Goal: Information Seeking & Learning: Learn about a topic

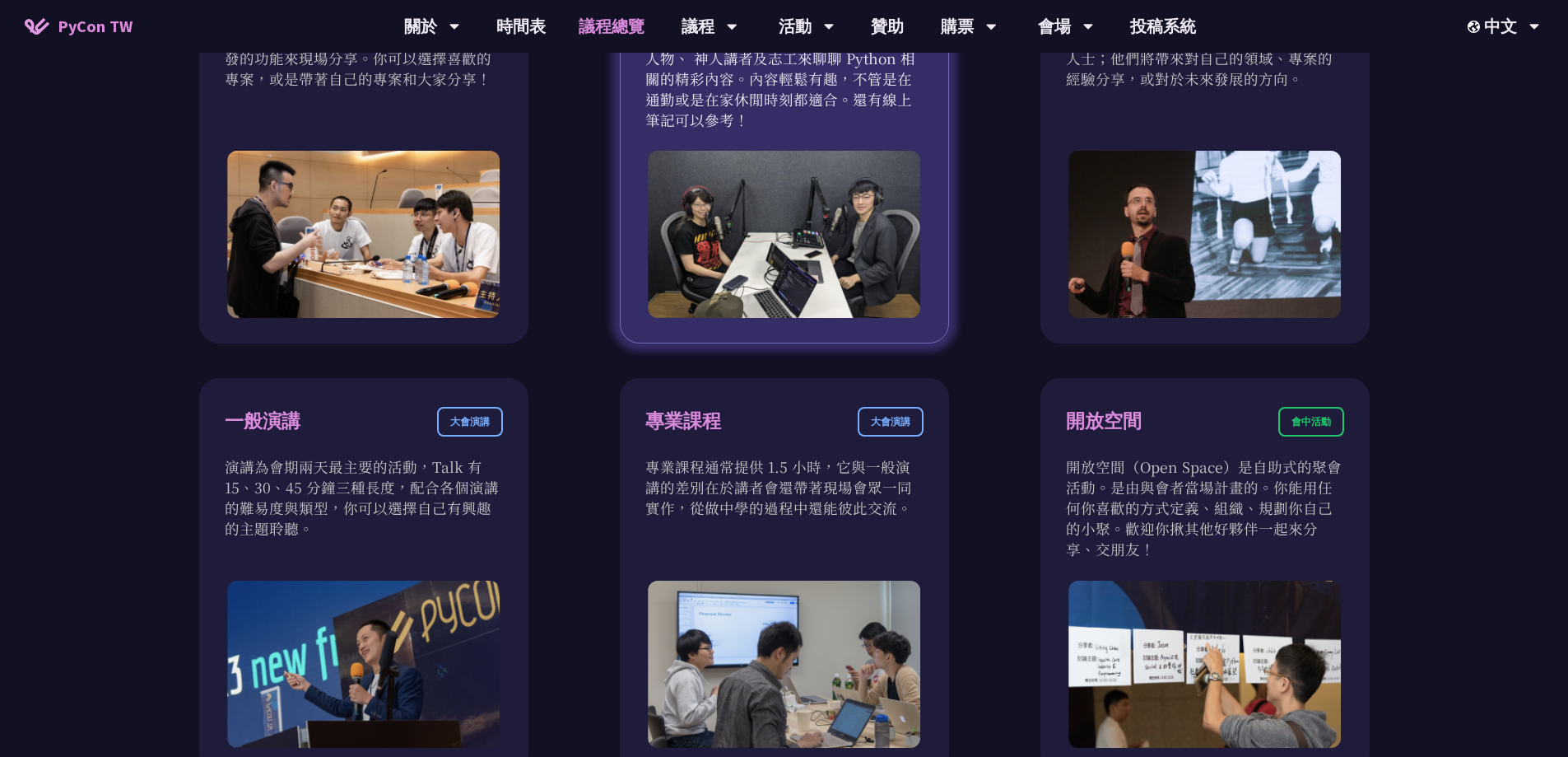
scroll to position [481, 0]
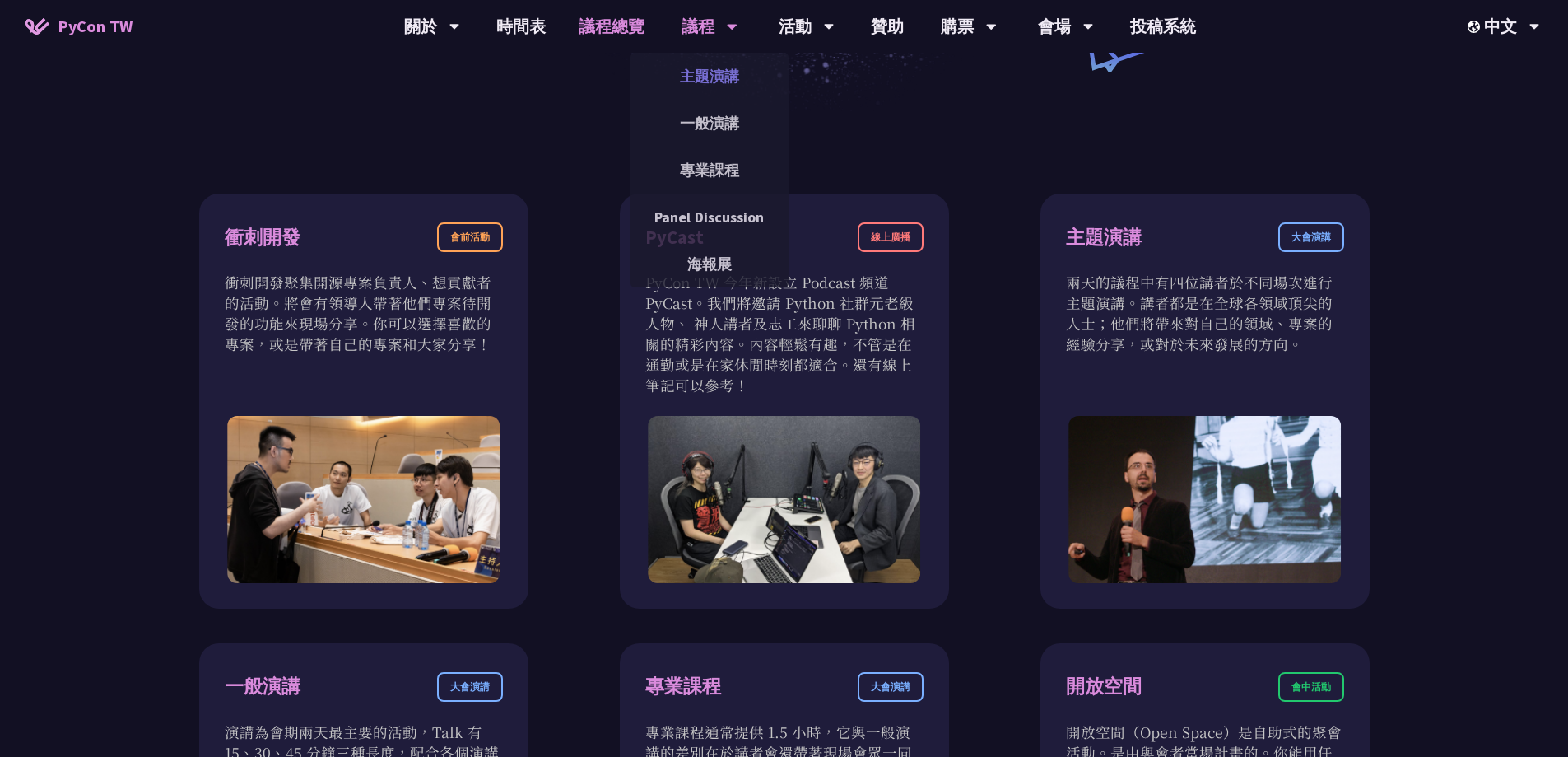
click at [709, 68] on link "主題演講" at bounding box center [709, 76] width 158 height 39
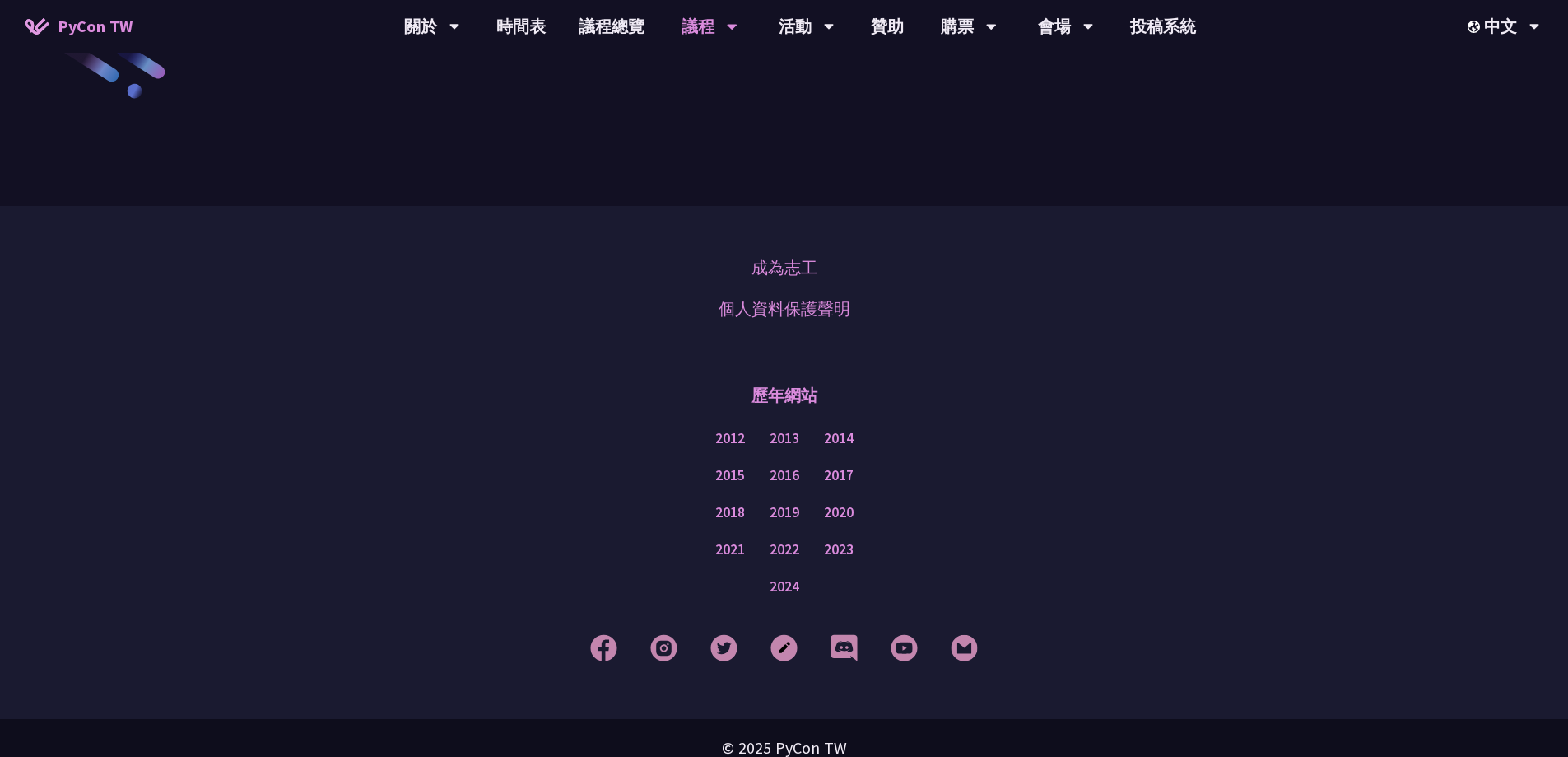
scroll to position [2800, 0]
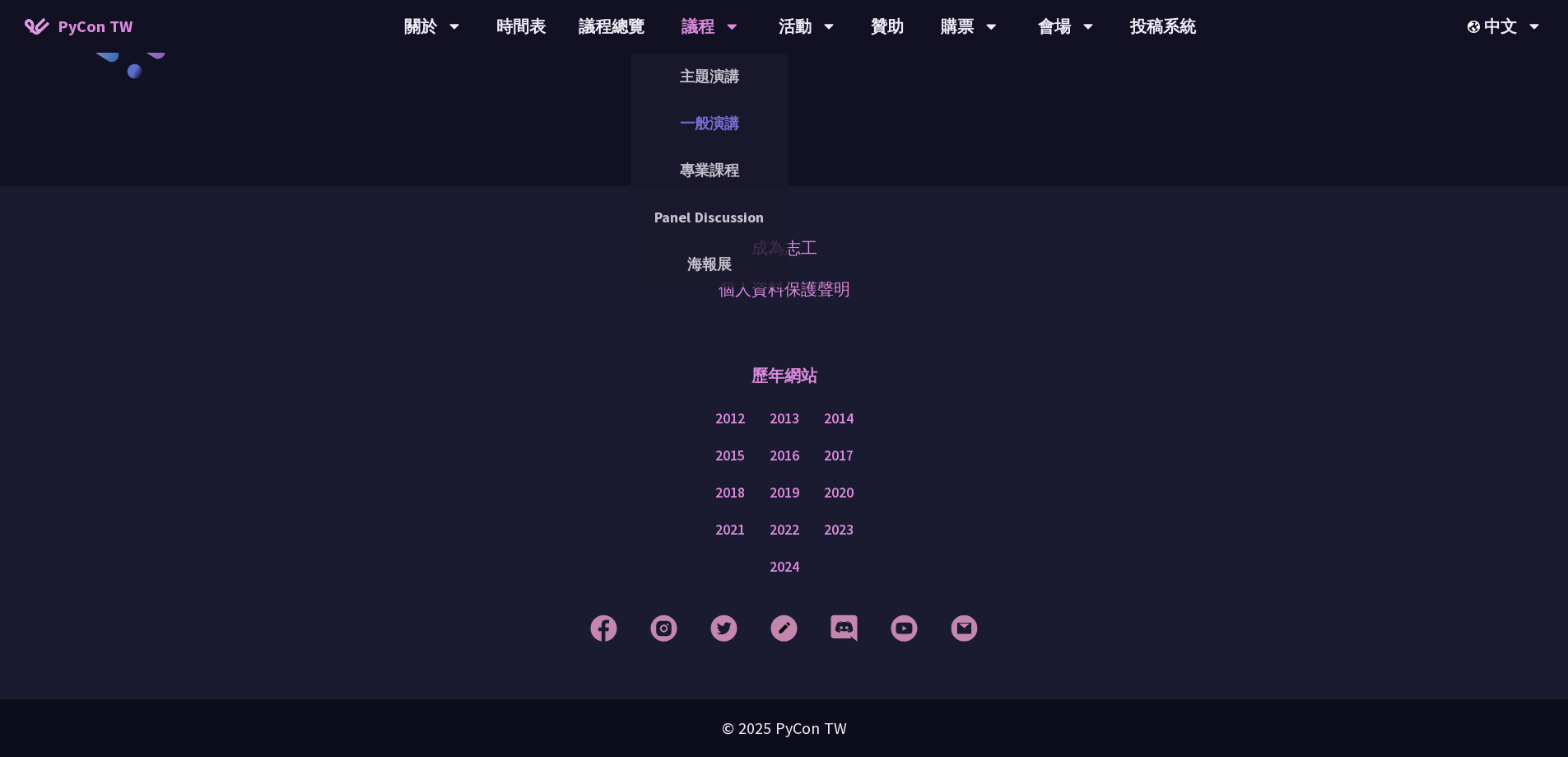
click at [713, 120] on link "一般演講" at bounding box center [709, 122] width 158 height 39
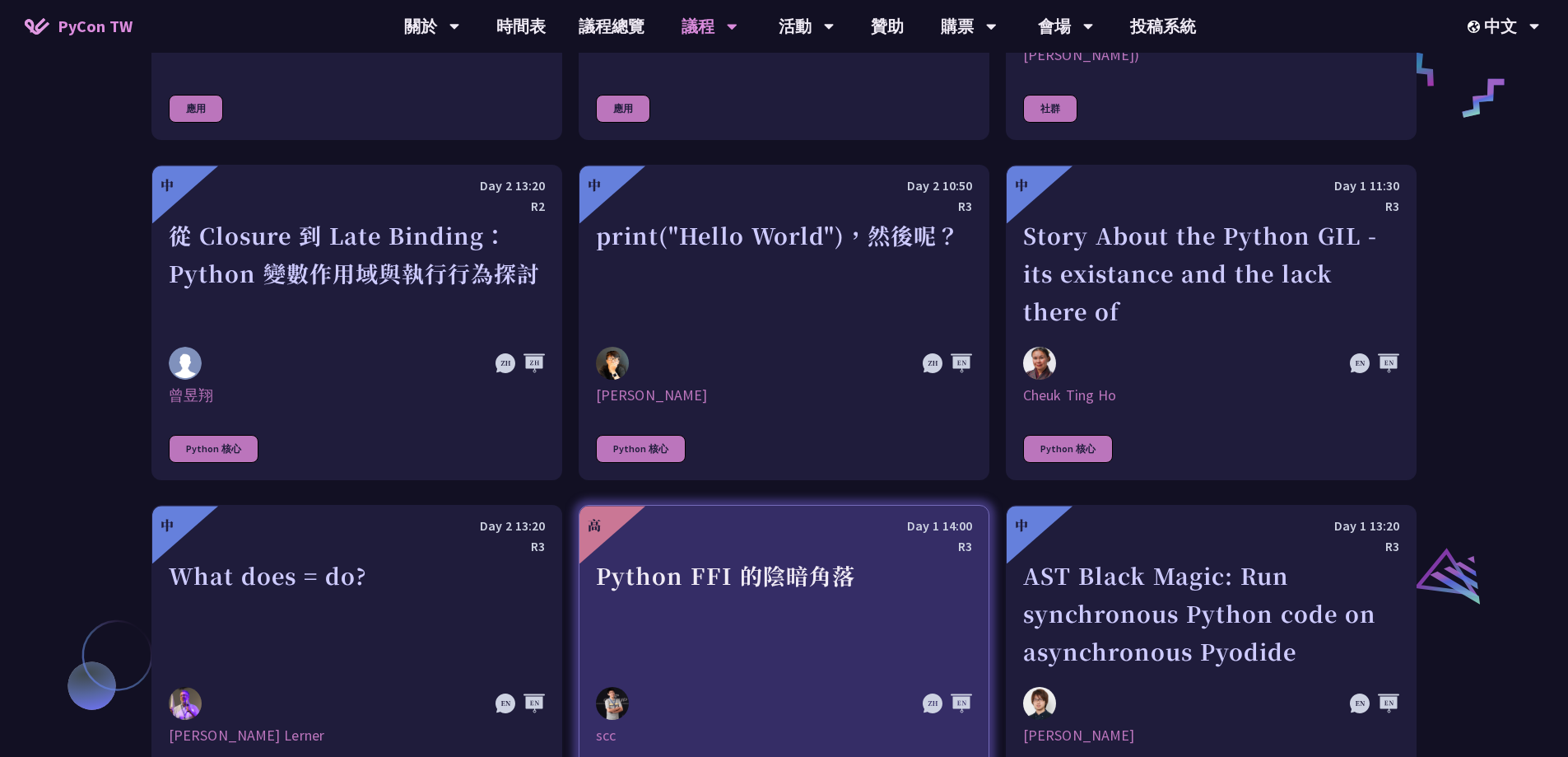
scroll to position [1071, 0]
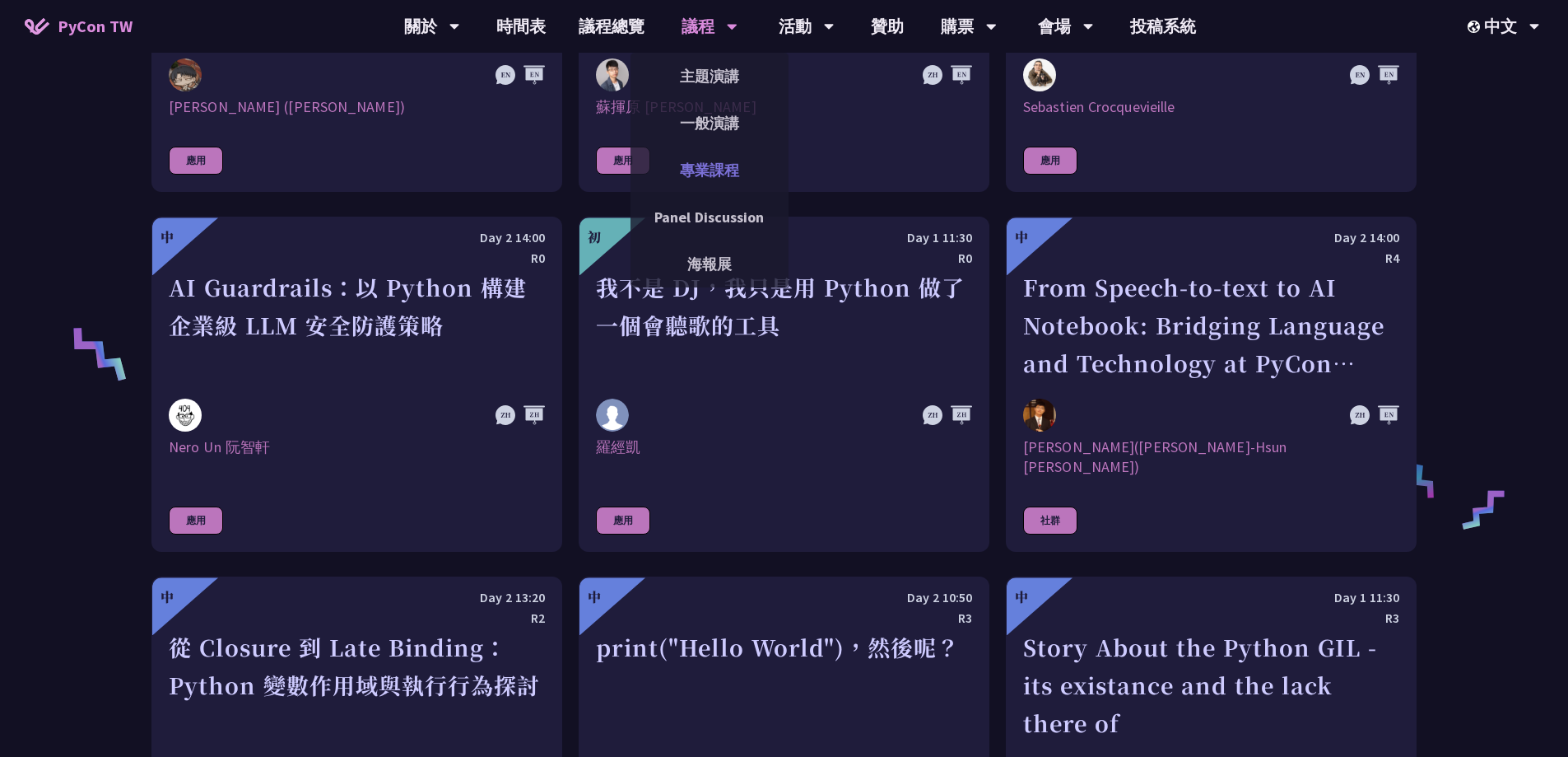
click at [714, 175] on link "專業課程" at bounding box center [709, 170] width 158 height 39
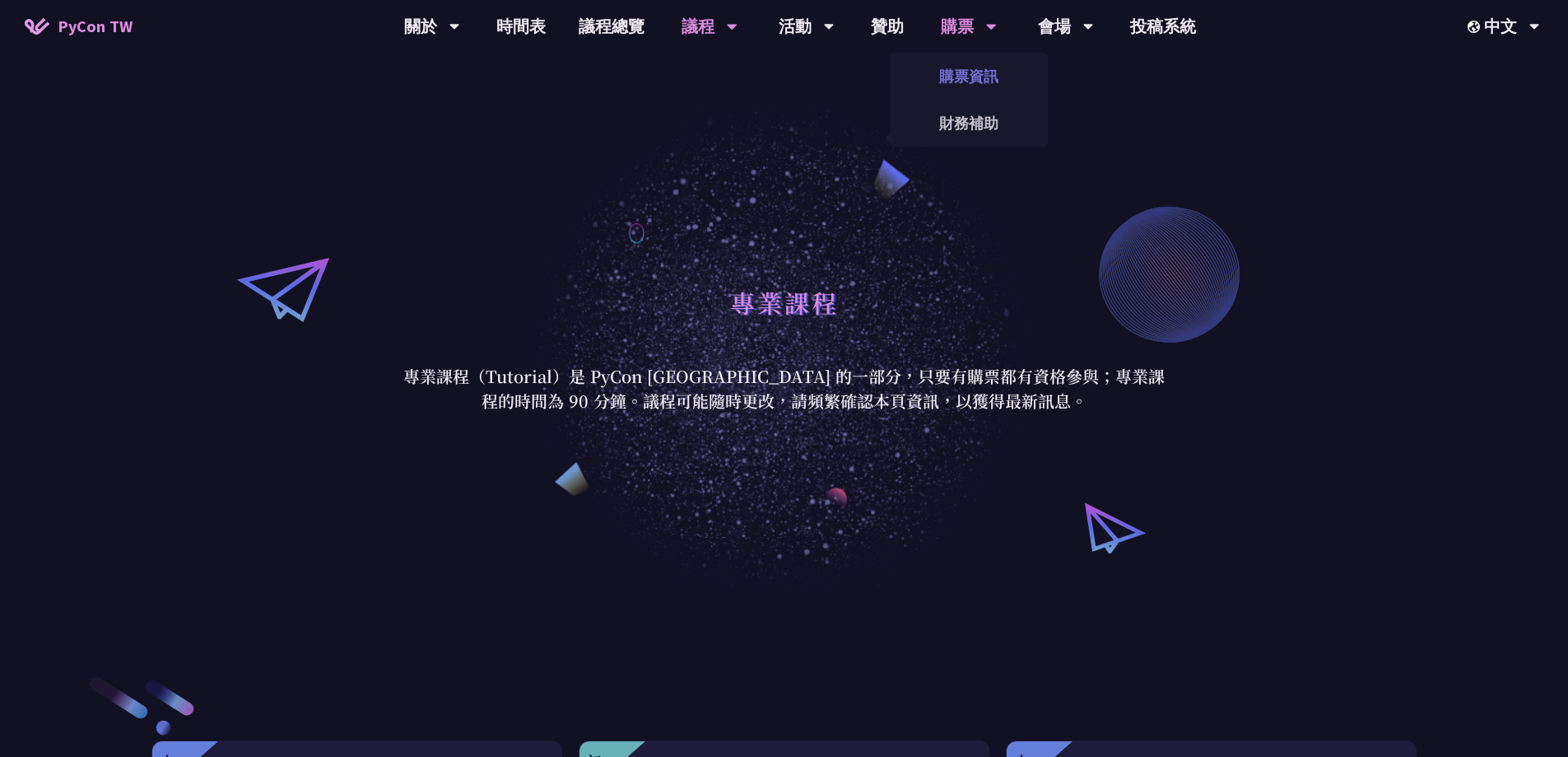
click at [958, 70] on link "購票資訊" at bounding box center [968, 76] width 158 height 39
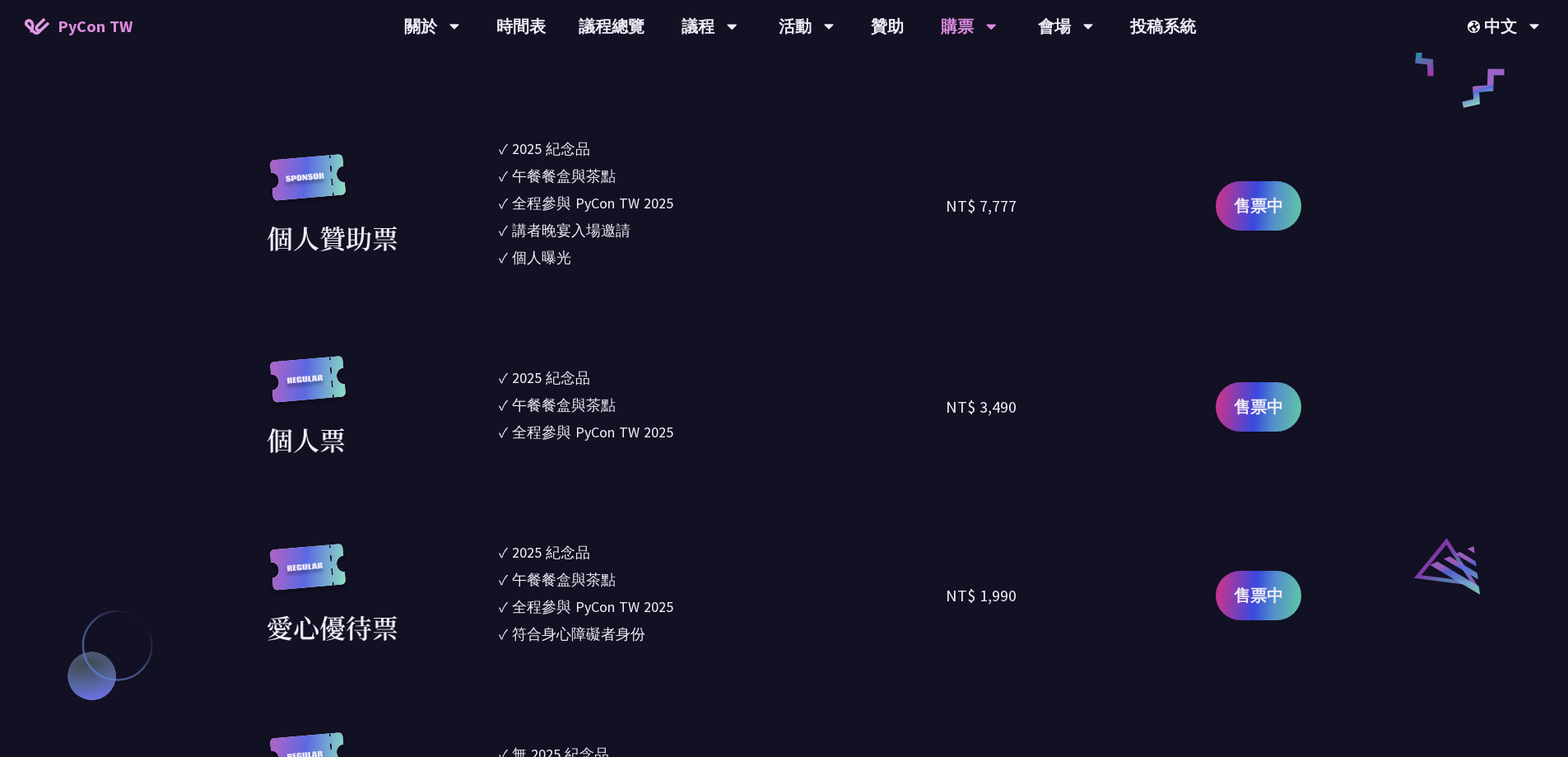
scroll to position [1400, 0]
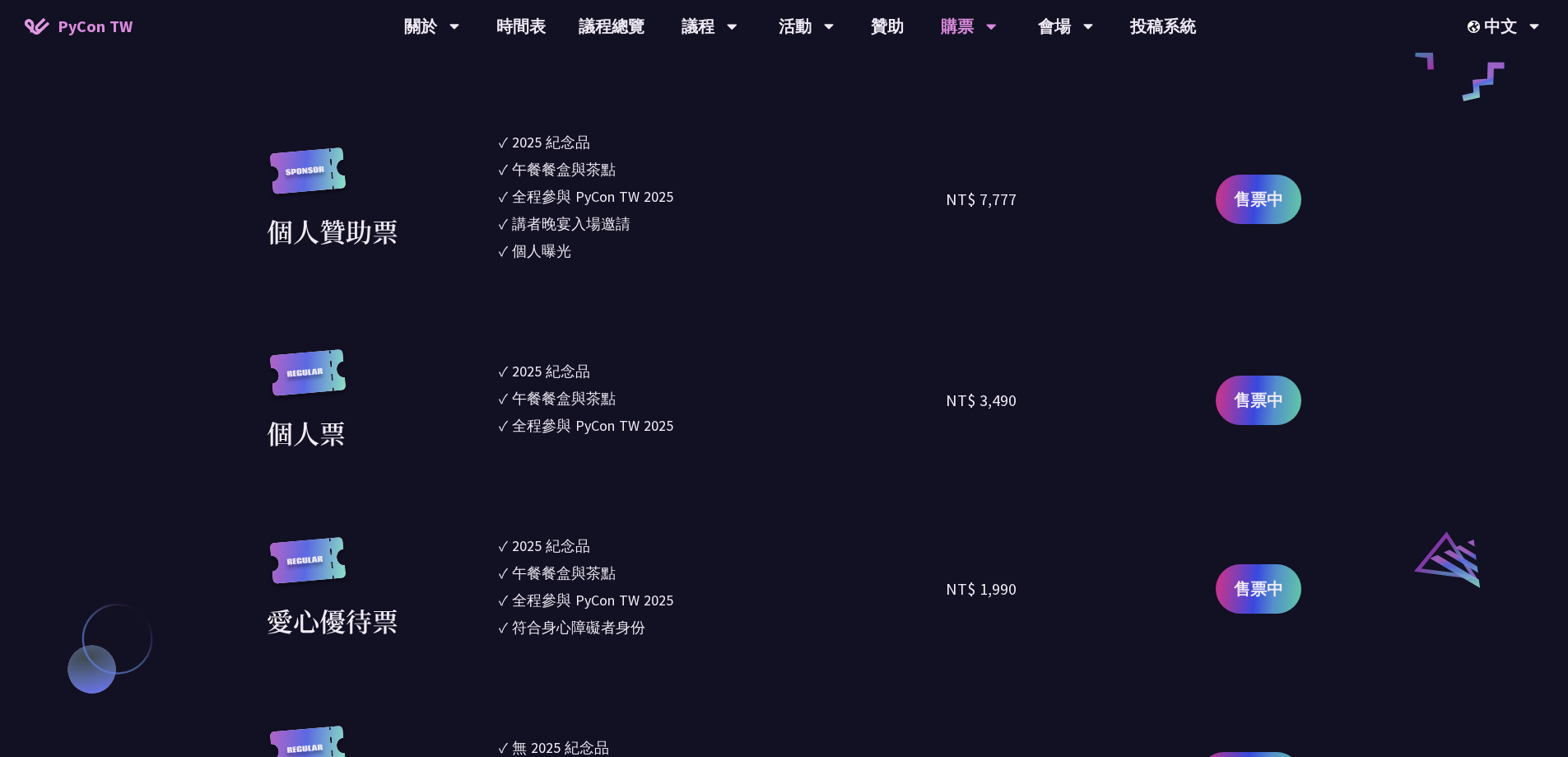
drag, startPoint x: 945, startPoint y: 401, endPoint x: 1074, endPoint y: 409, distance: 129.2
click at [1074, 409] on div "個人票 ✓ 2025 [PERSON_NAME]✓ 午餐餐盒與茶點 ✓ 全程參與 PyCon TW 2025 NT$ 3,490 售票中" at bounding box center [784, 400] width 1034 height 103
click at [1075, 409] on div "NT$ 3,490" at bounding box center [1058, 400] width 224 height 103
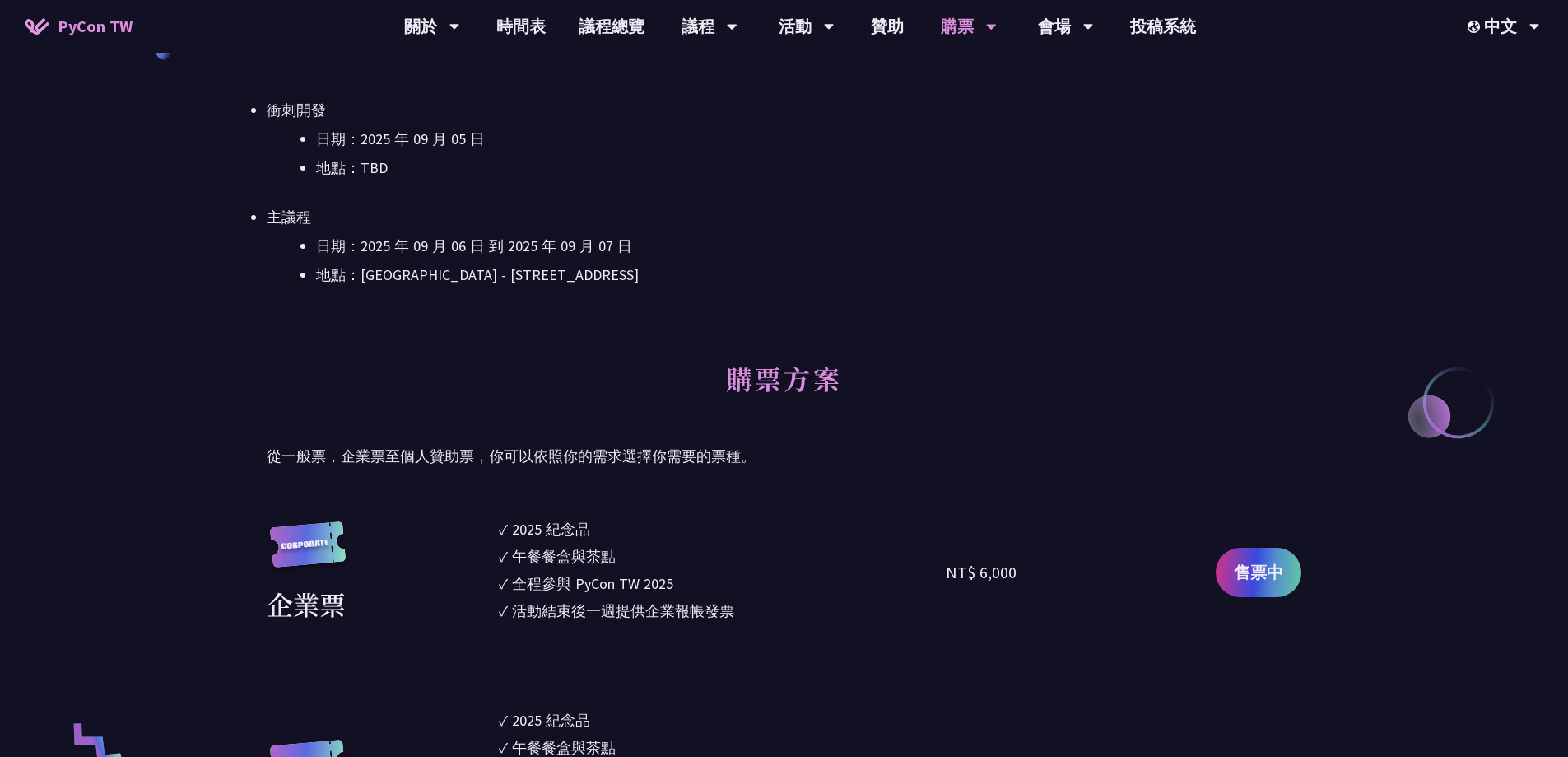
scroll to position [0, 0]
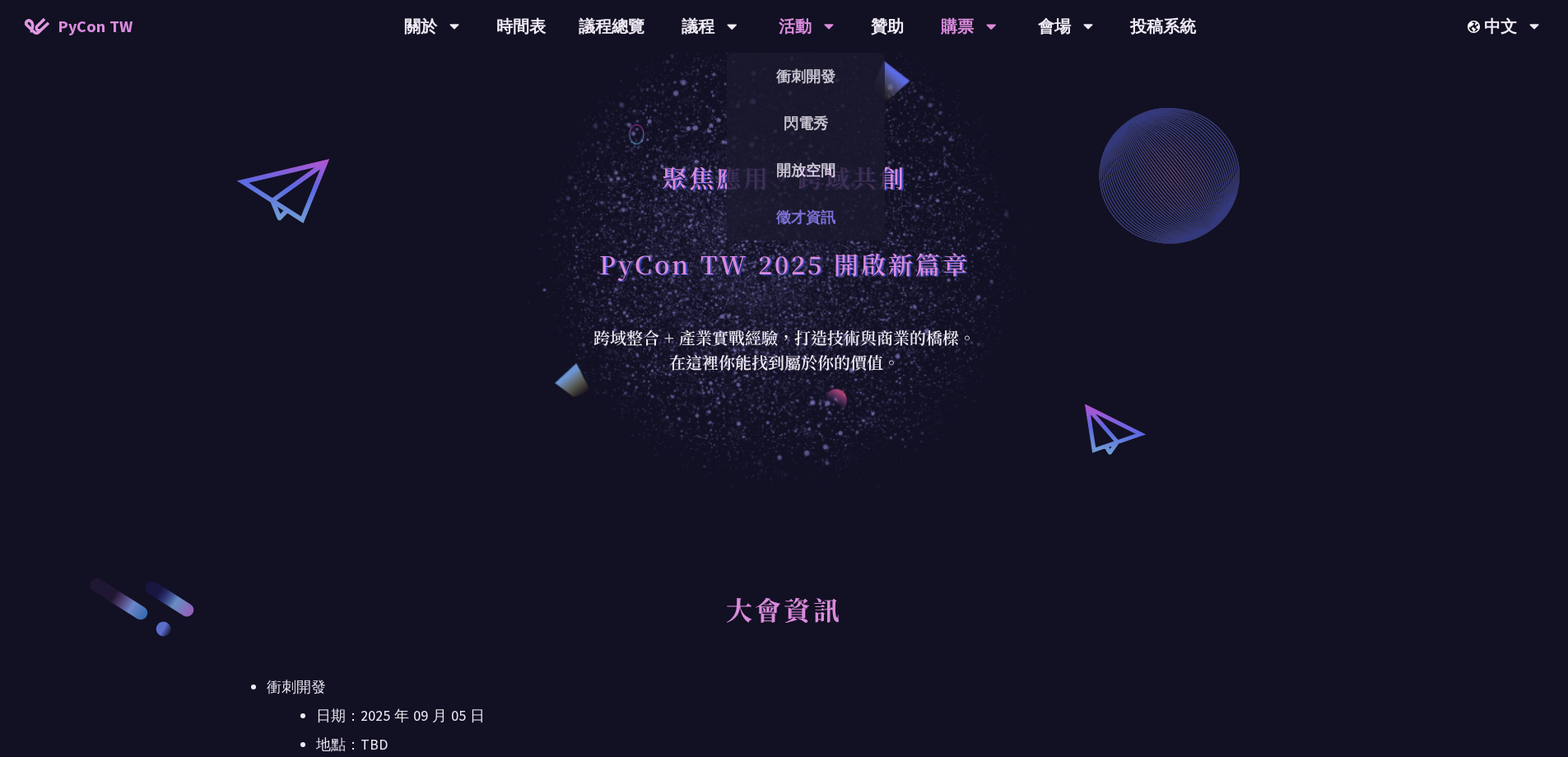
click at [816, 210] on link "徵才資訊" at bounding box center [805, 216] width 158 height 39
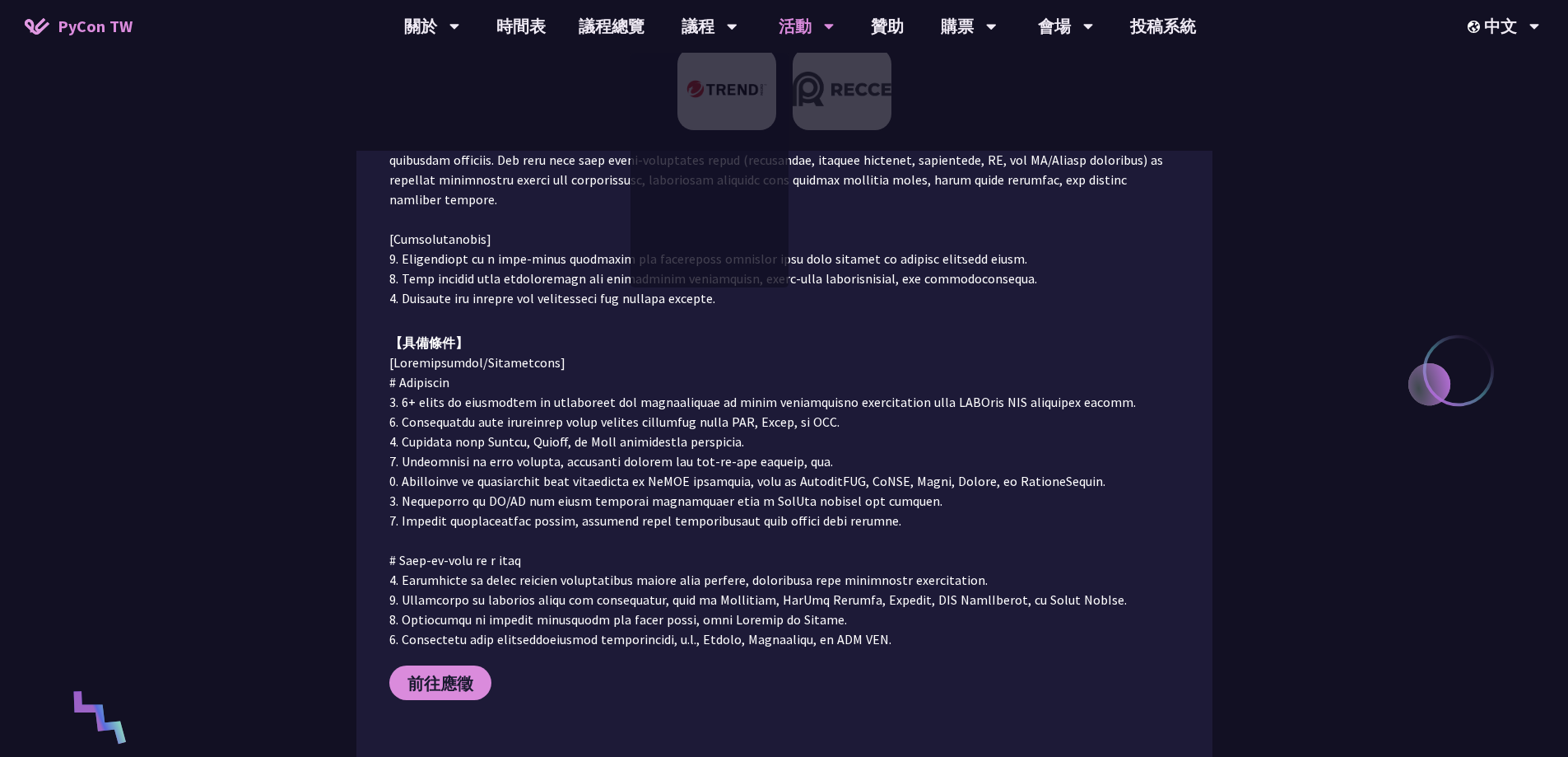
scroll to position [741, 0]
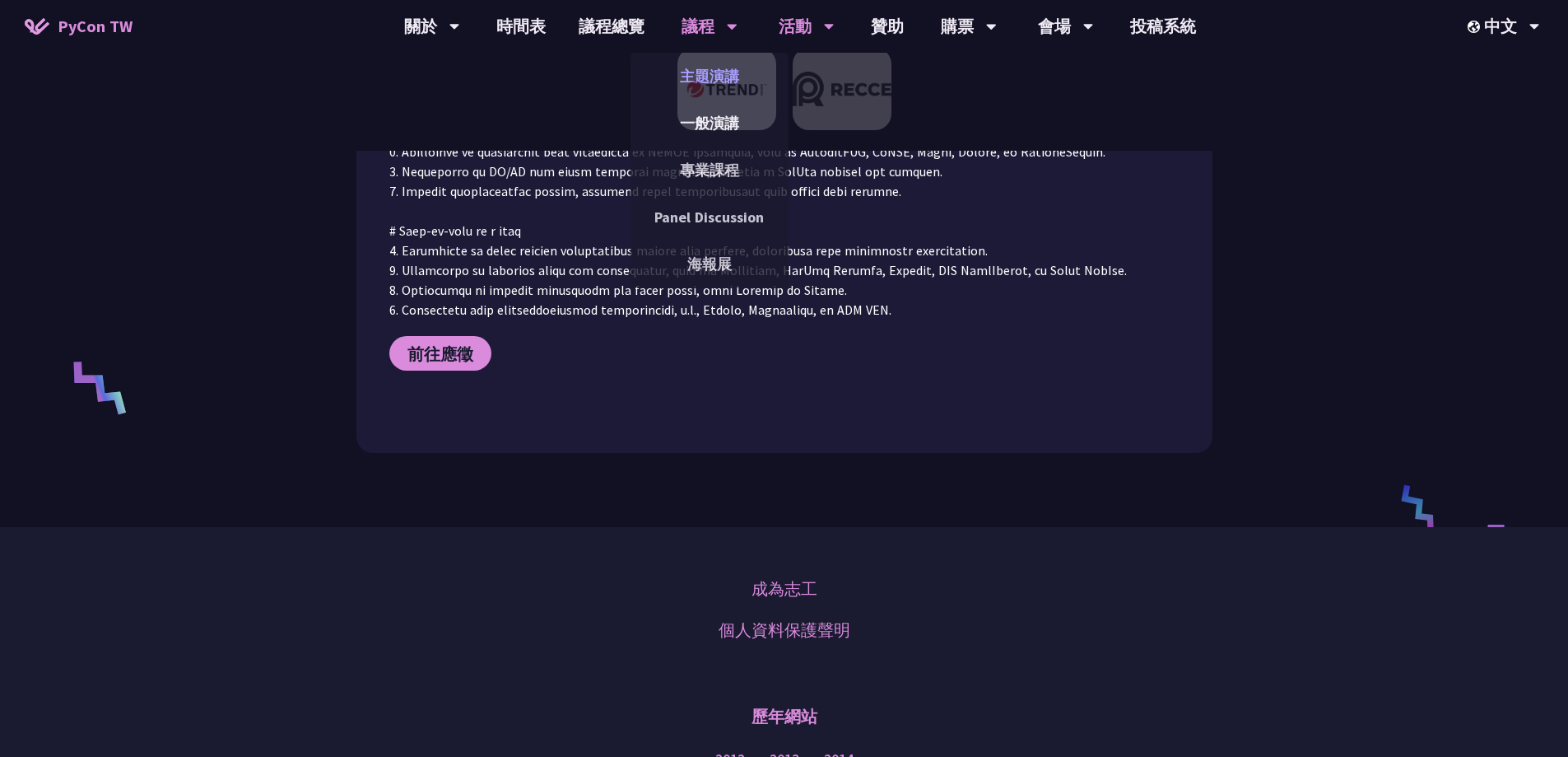
click at [709, 66] on link "主題演講" at bounding box center [709, 76] width 158 height 39
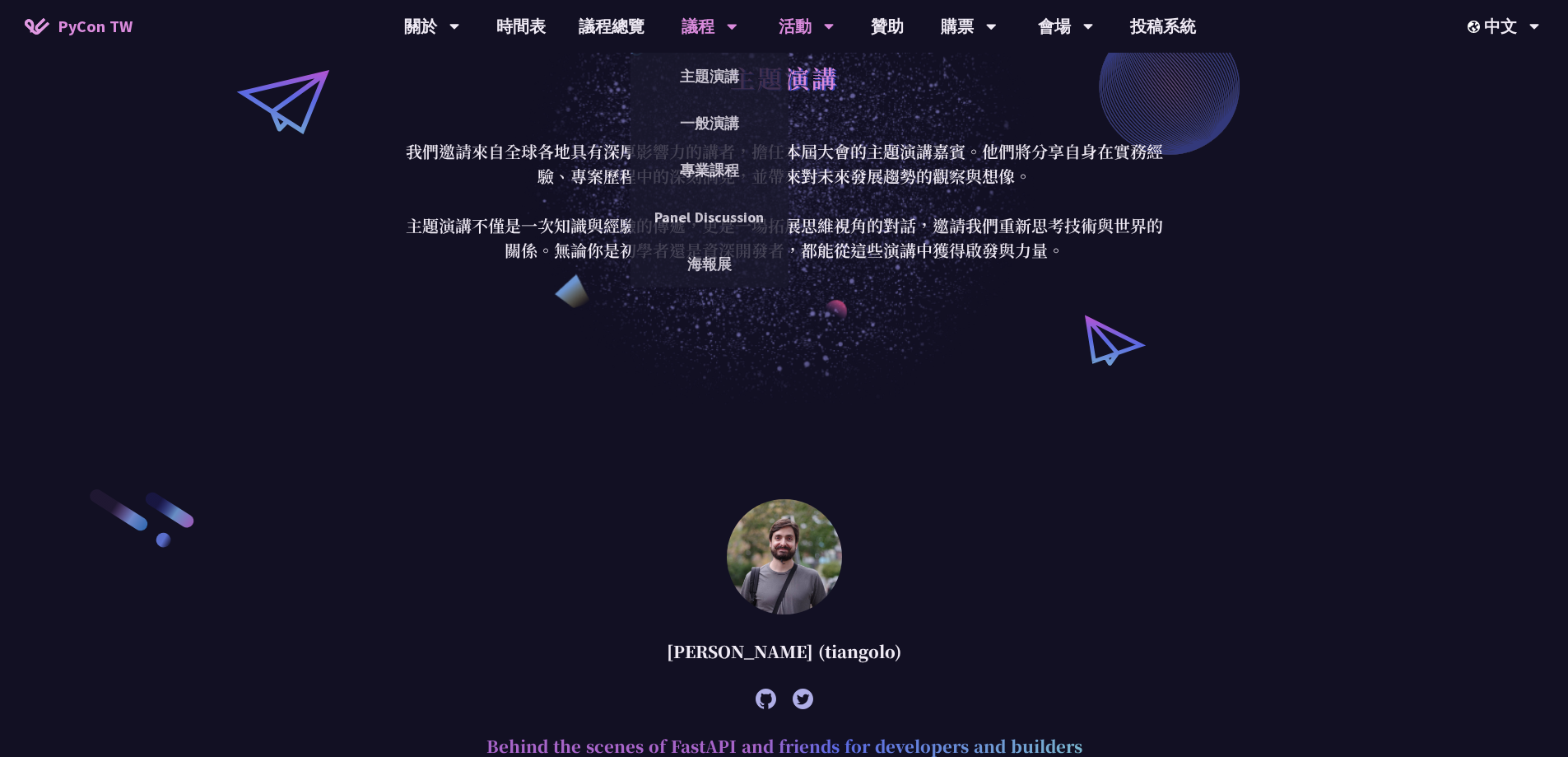
scroll to position [83, 0]
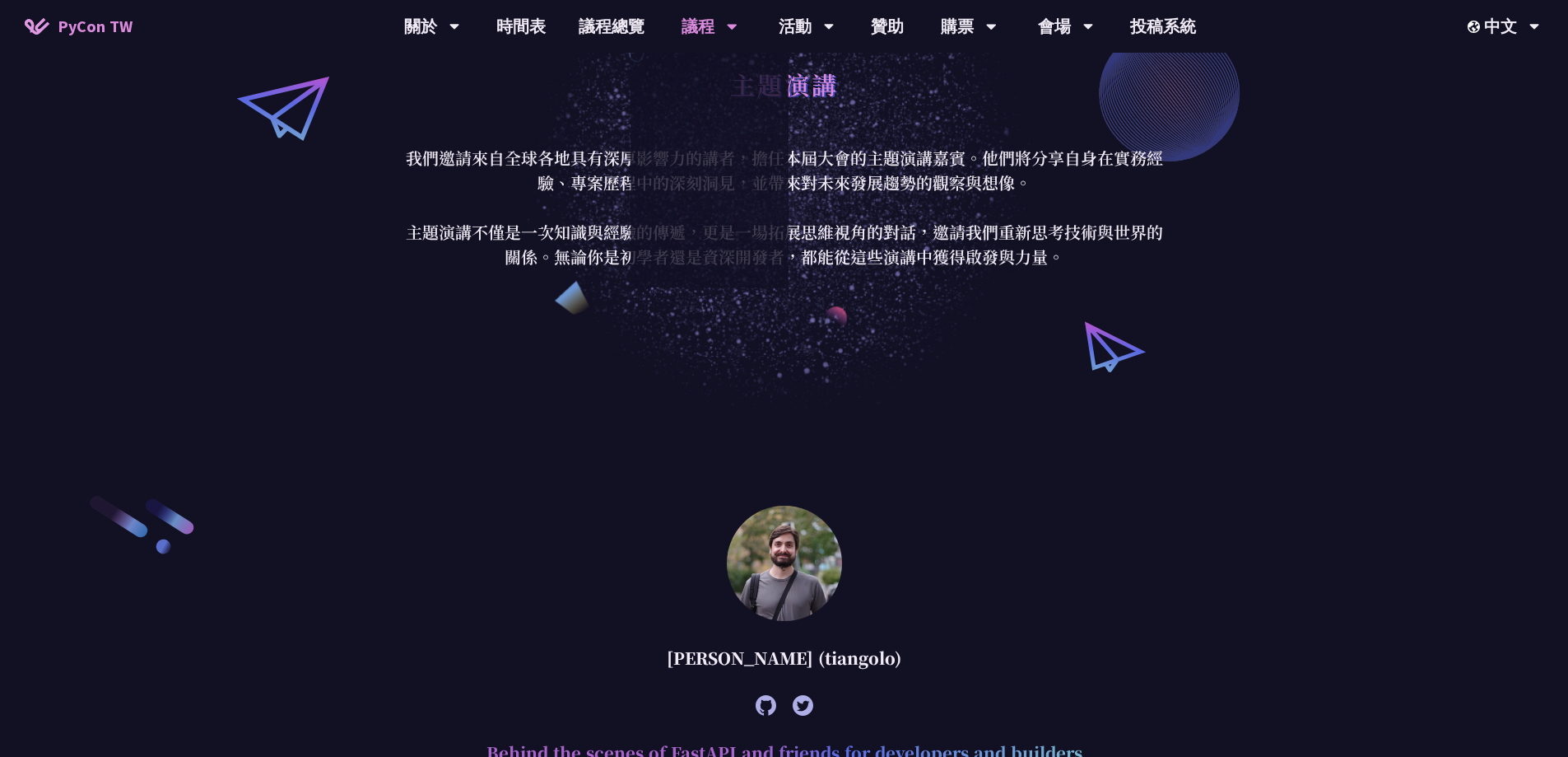
click at [548, 180] on p "我們邀請來自全球各地具有深厚影響力的講者，擔任本屆大會的主題演講嘉賓。他們將分享自身在實務經驗、專案歷程中的深刻洞見，並帶來對未來發展趨勢的觀察與想像。 主題…" at bounding box center [784, 207] width 765 height 123
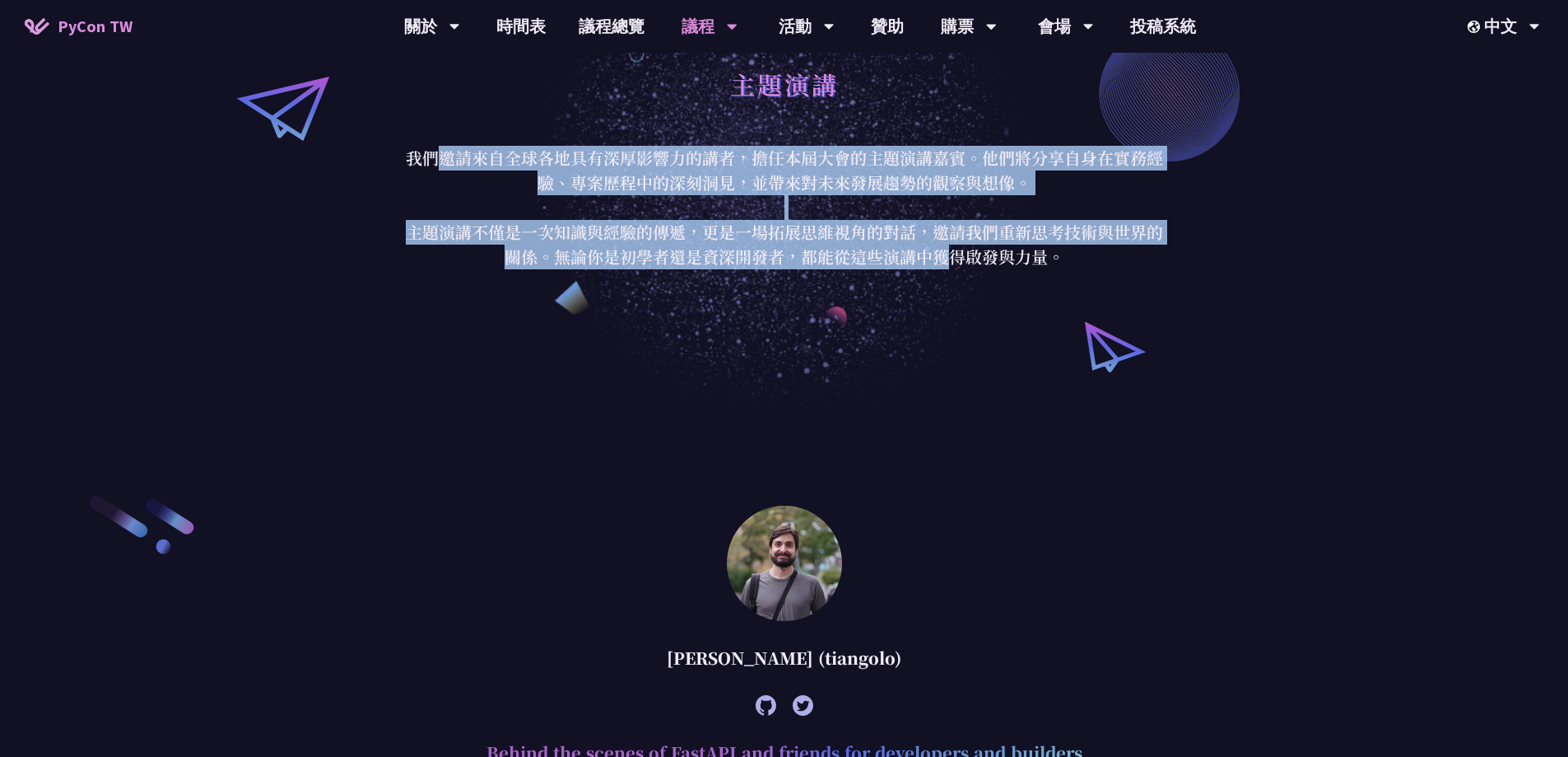
drag, startPoint x: 508, startPoint y: 159, endPoint x: 1020, endPoint y: 297, distance: 530.3
click at [968, 288] on div "主題演講 我們邀請來自全球各地具有深厚影響力的講者，擔任本屆大會的主題演講嘉賓。他們將分享自身在實務經驗、專案歷程中的深刻洞見，並帶來對未來發展趨勢的觀察與想…" at bounding box center [784, 164] width 1568 height 493
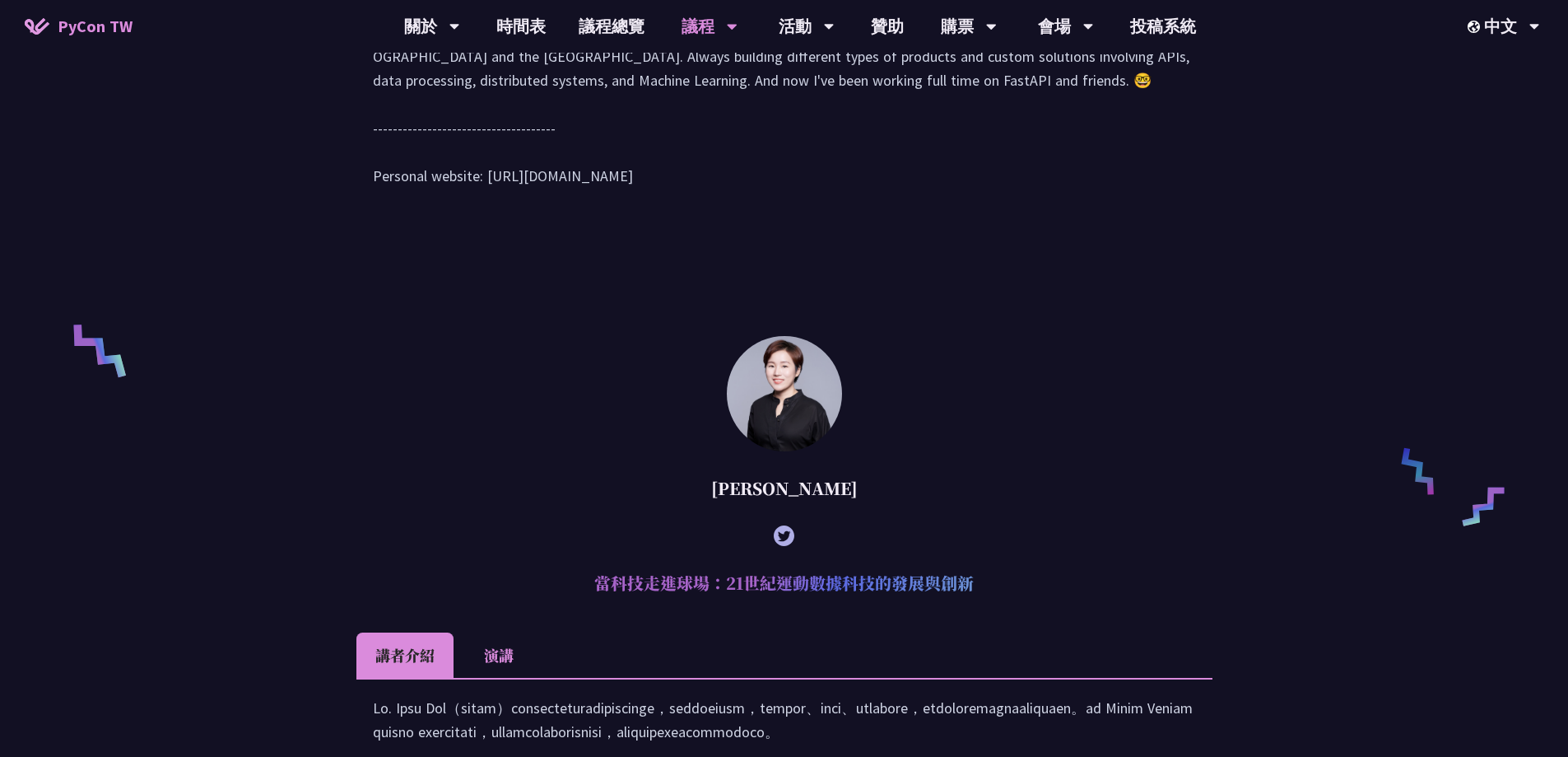
scroll to position [974, 0]
click at [516, 29] on link "時間表" at bounding box center [522, 26] width 83 height 53
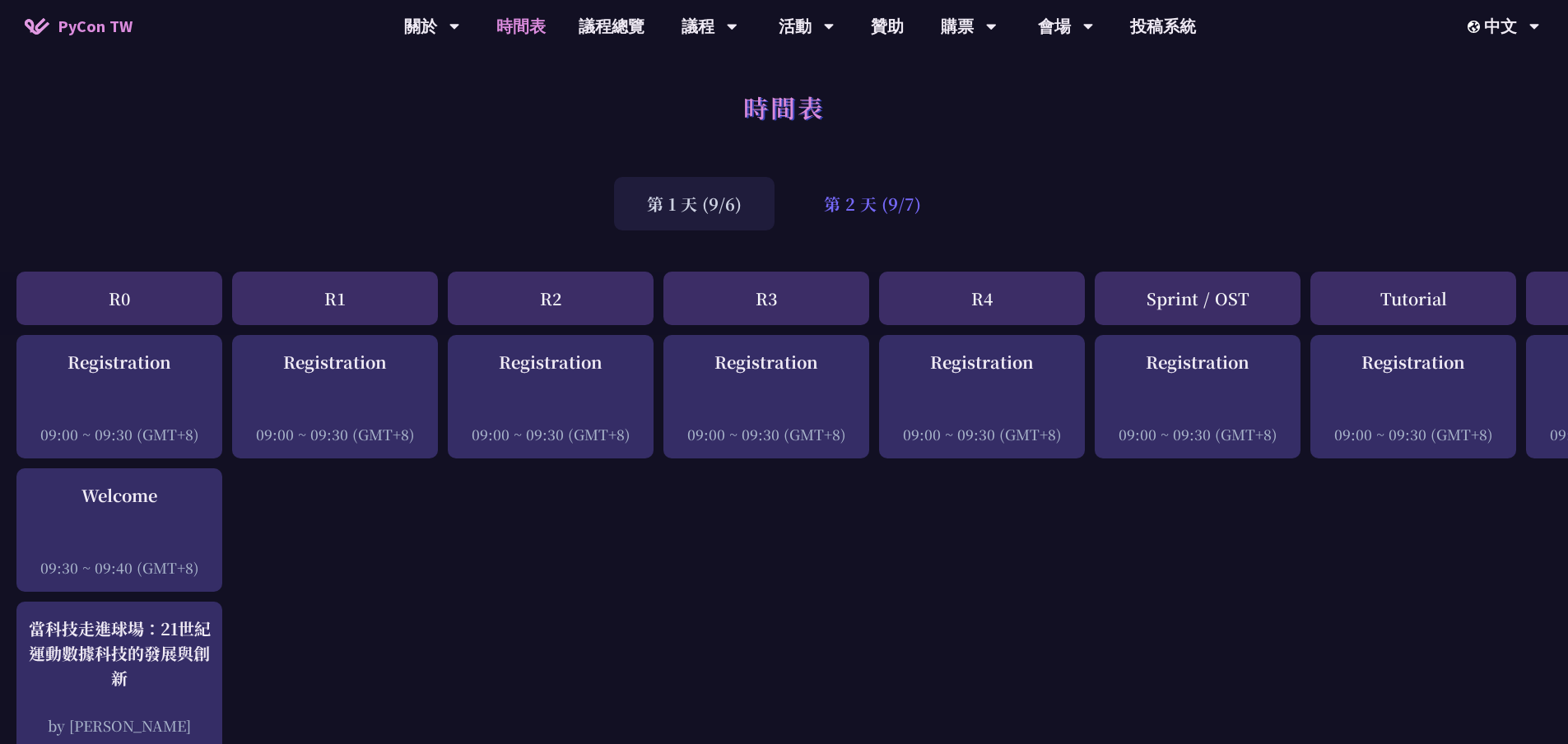
click at [861, 183] on div "第 2 天 (9/7)" at bounding box center [872, 203] width 163 height 53
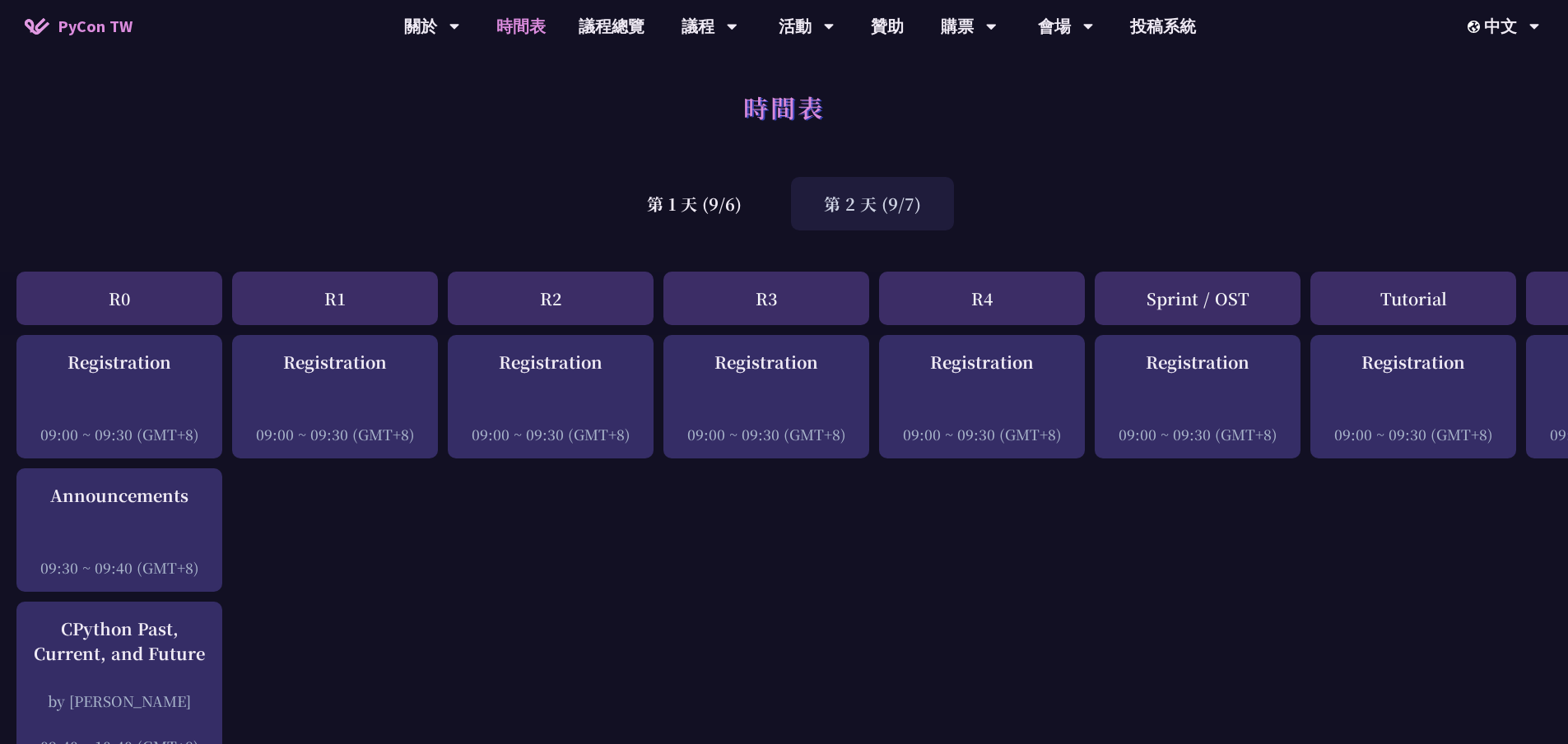
click at [892, 211] on div "第 2 天 (9/7)" at bounding box center [872, 203] width 163 height 53
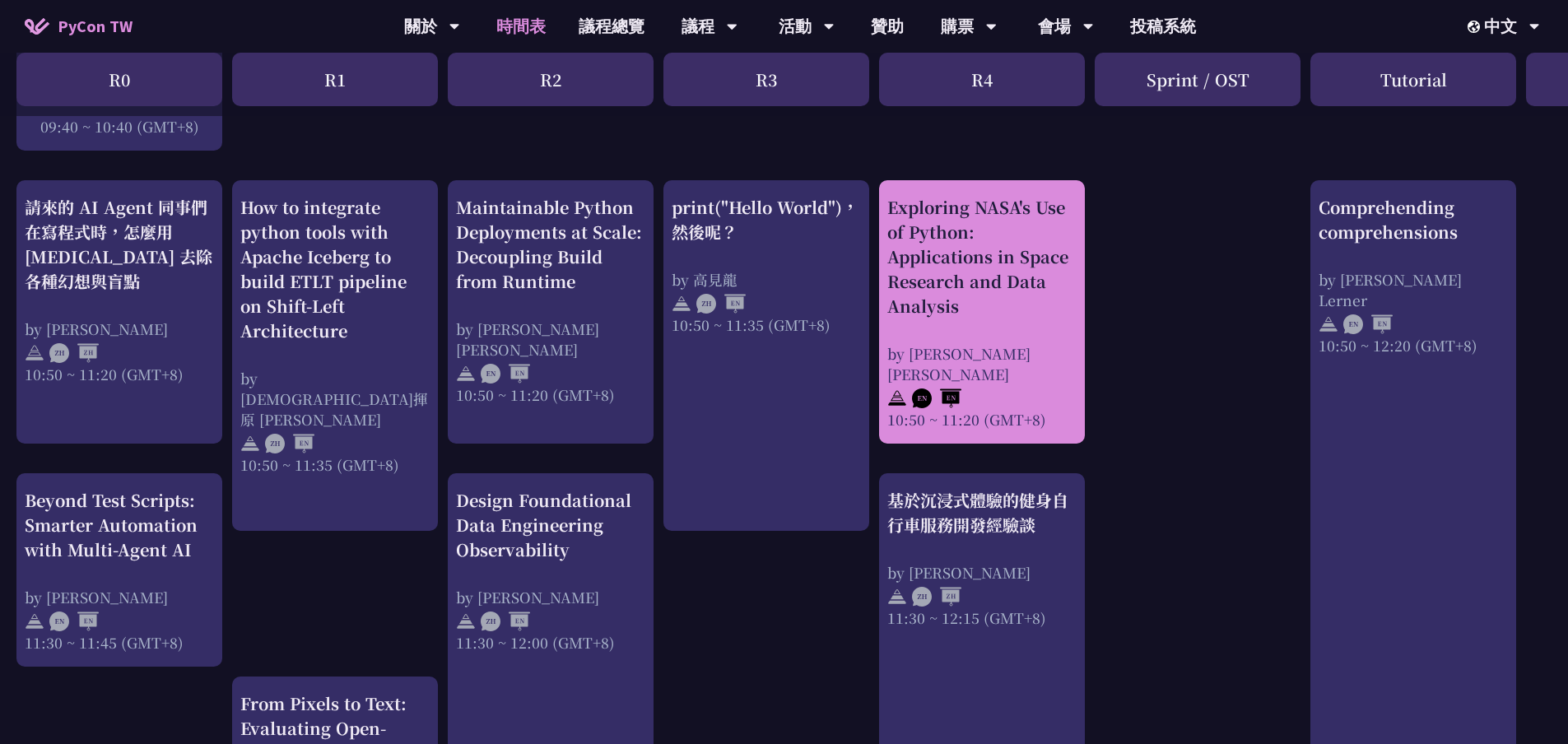
scroll to position [741, 0]
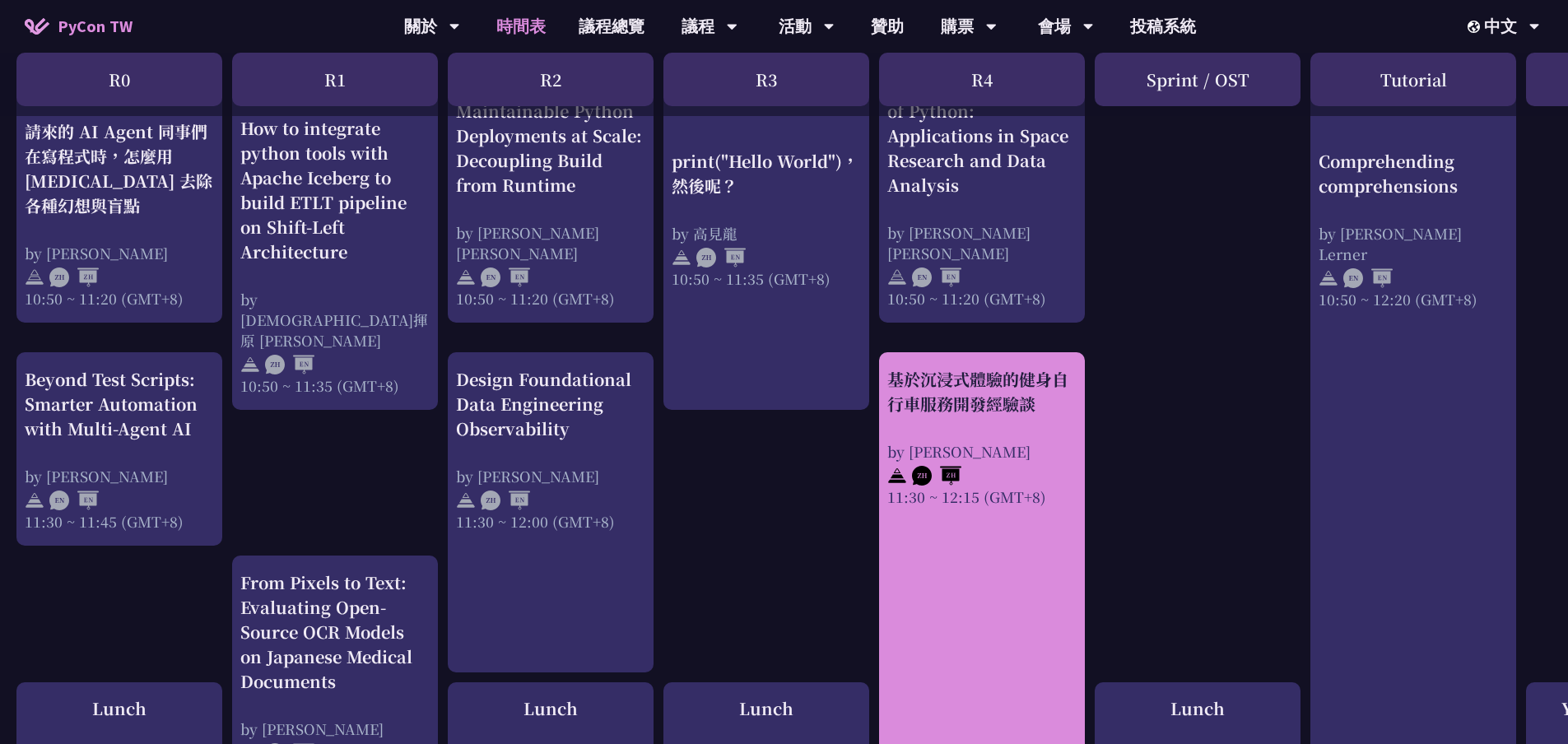
click at [997, 389] on div "基於沉浸式體驗的健身自行車服務開發經驗談" at bounding box center [982, 391] width 190 height 49
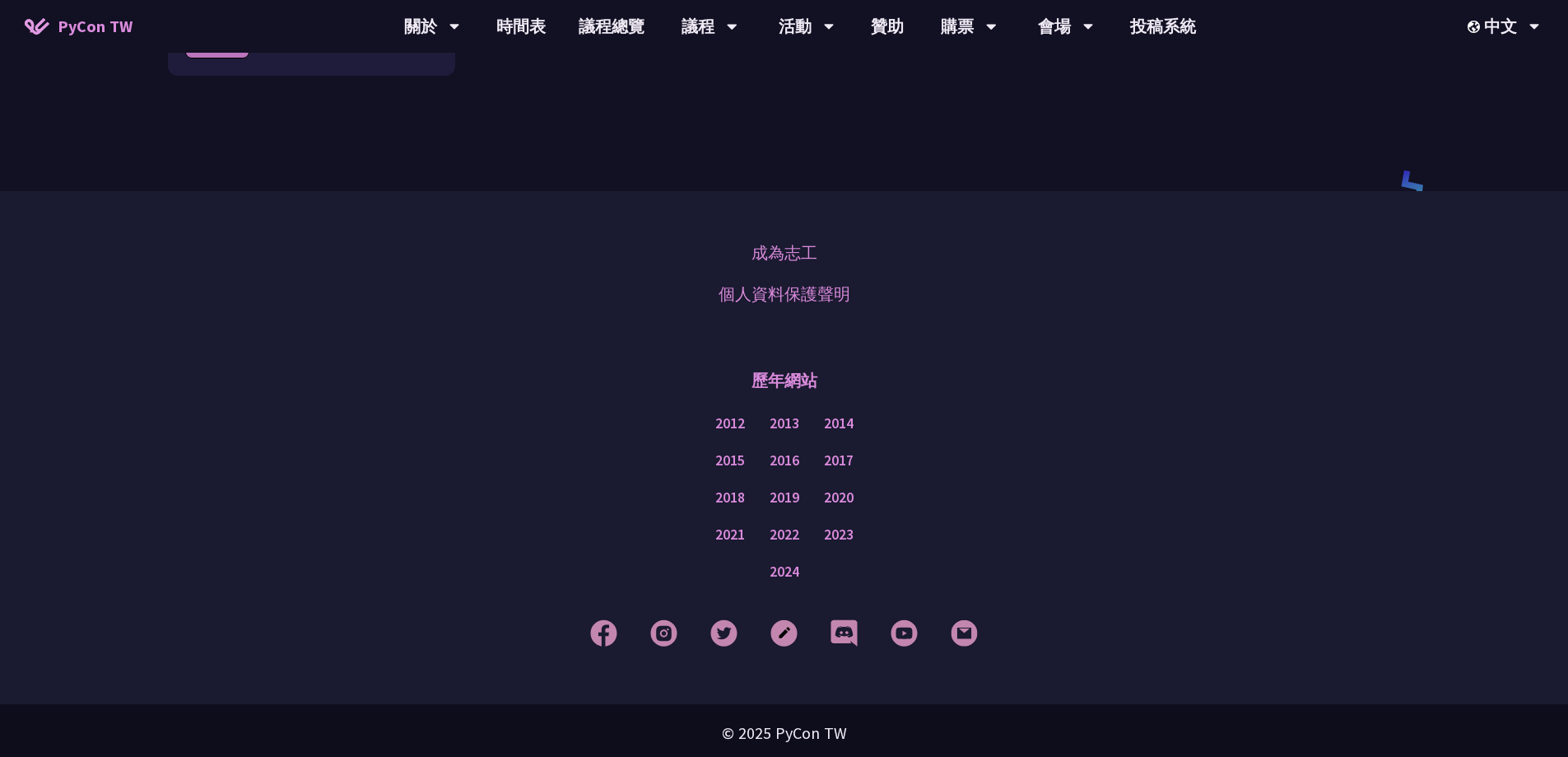
scroll to position [2237, 0]
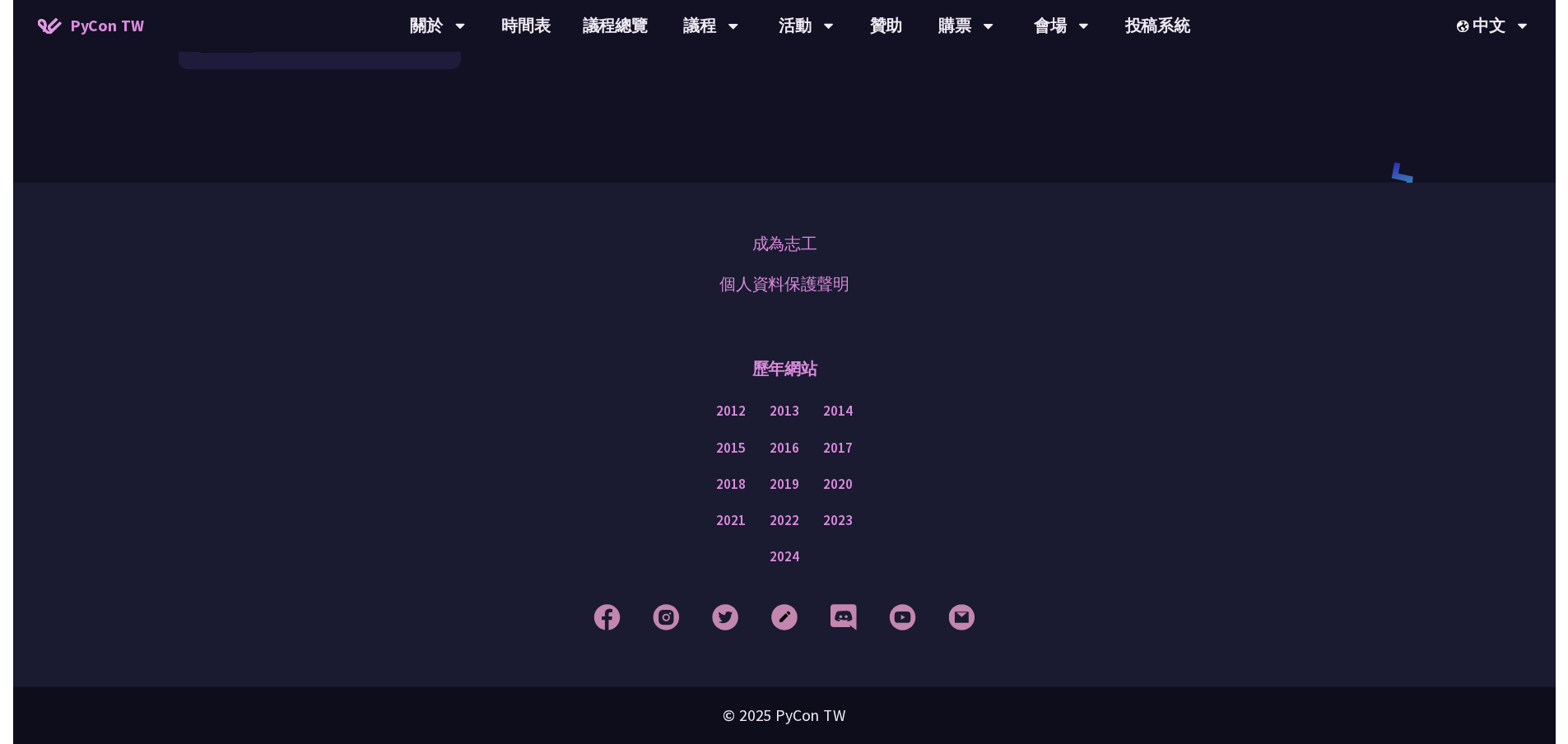
scroll to position [741, 0]
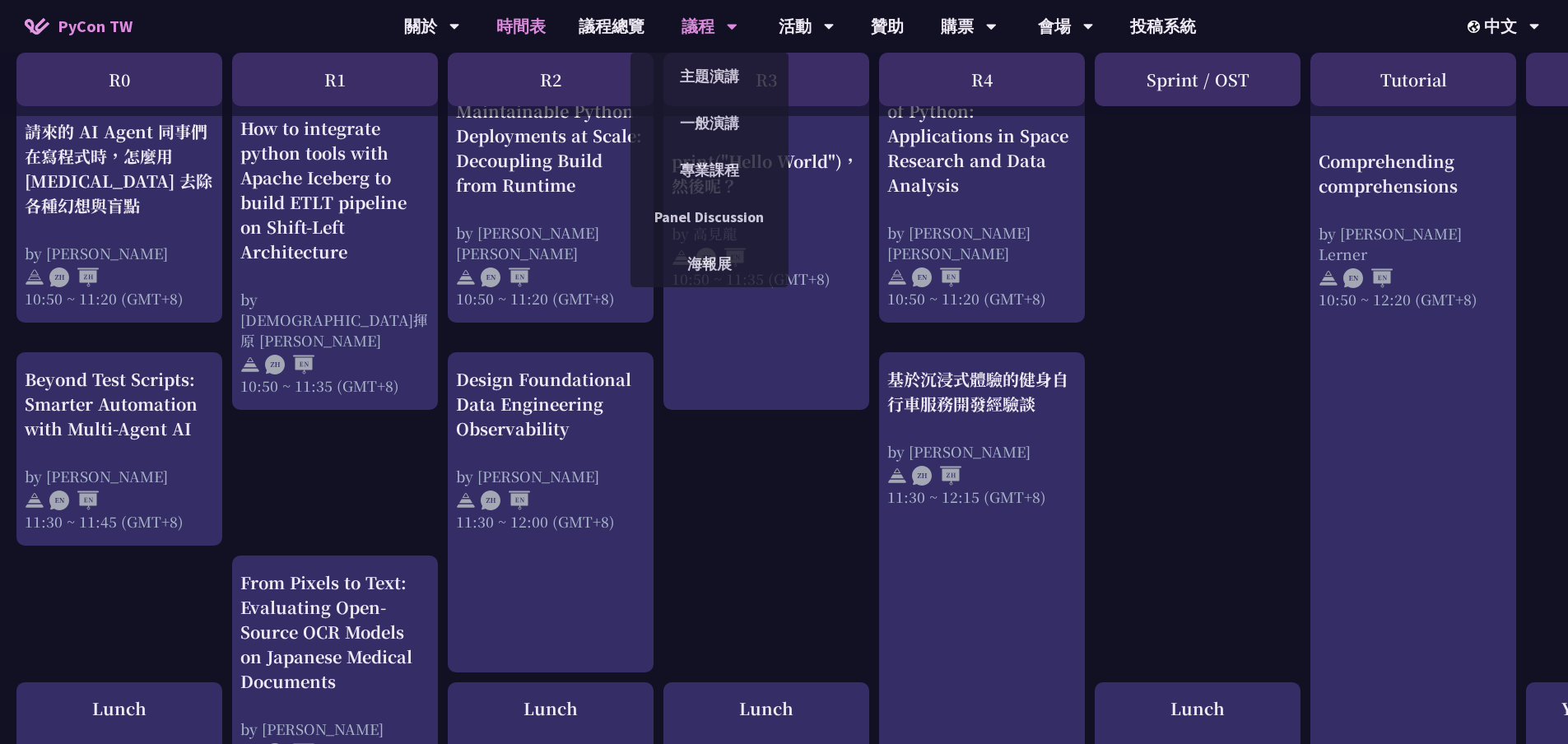
click at [460, 30] on div "議程" at bounding box center [432, 26] width 56 height 53
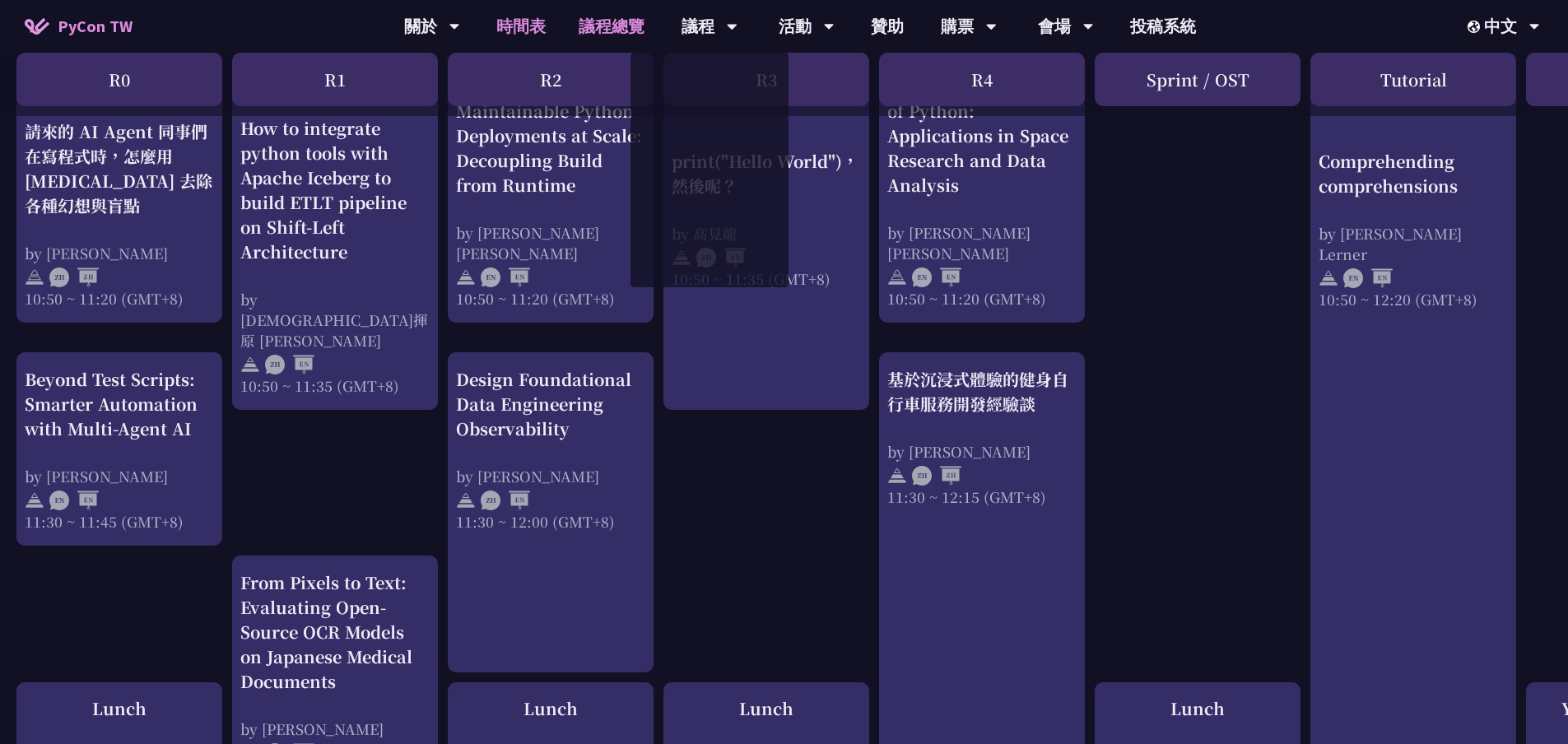
click at [614, 26] on link "議程總覽" at bounding box center [611, 26] width 99 height 53
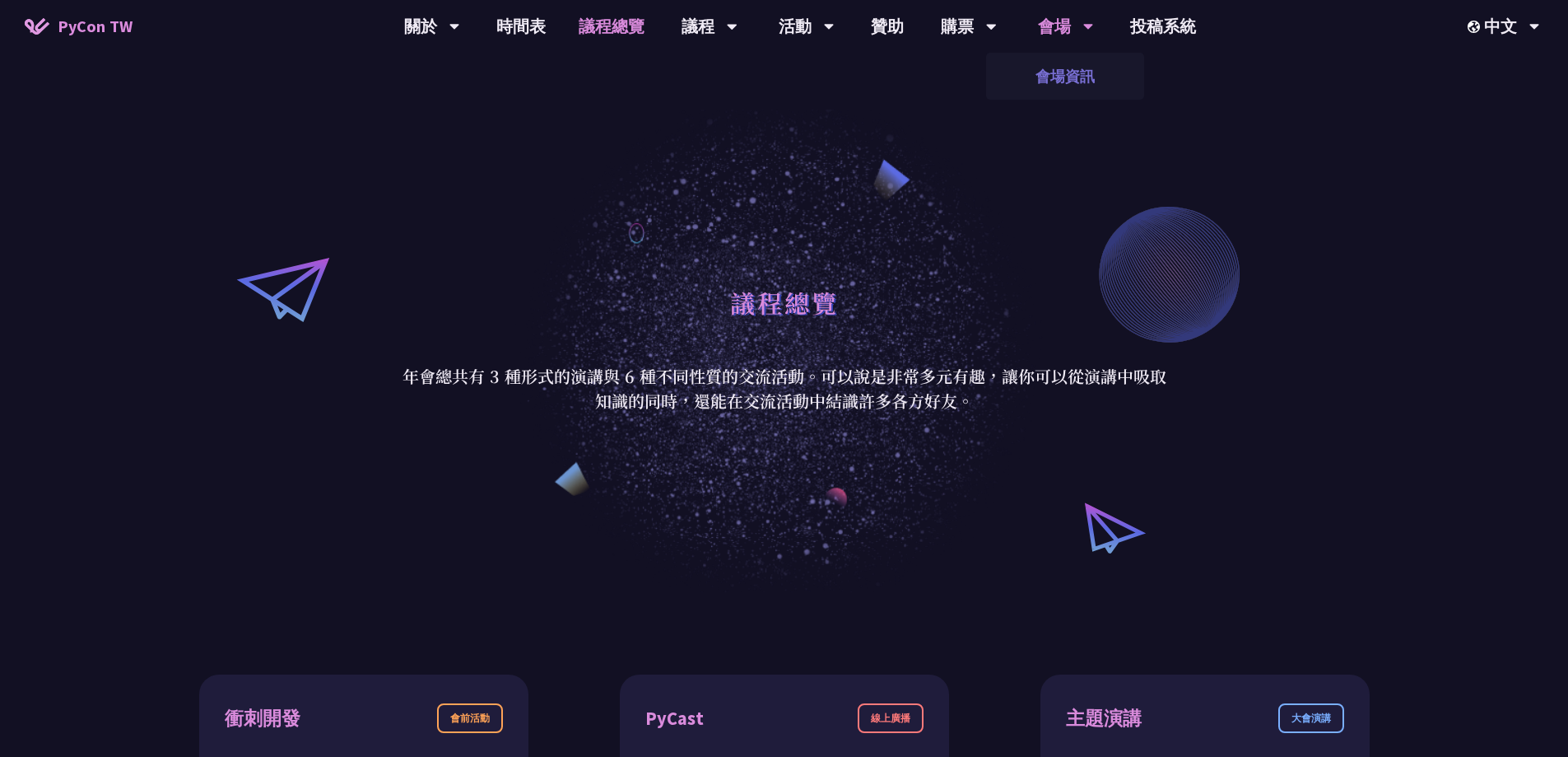
click at [1069, 72] on link "會場資訊" at bounding box center [1065, 76] width 158 height 39
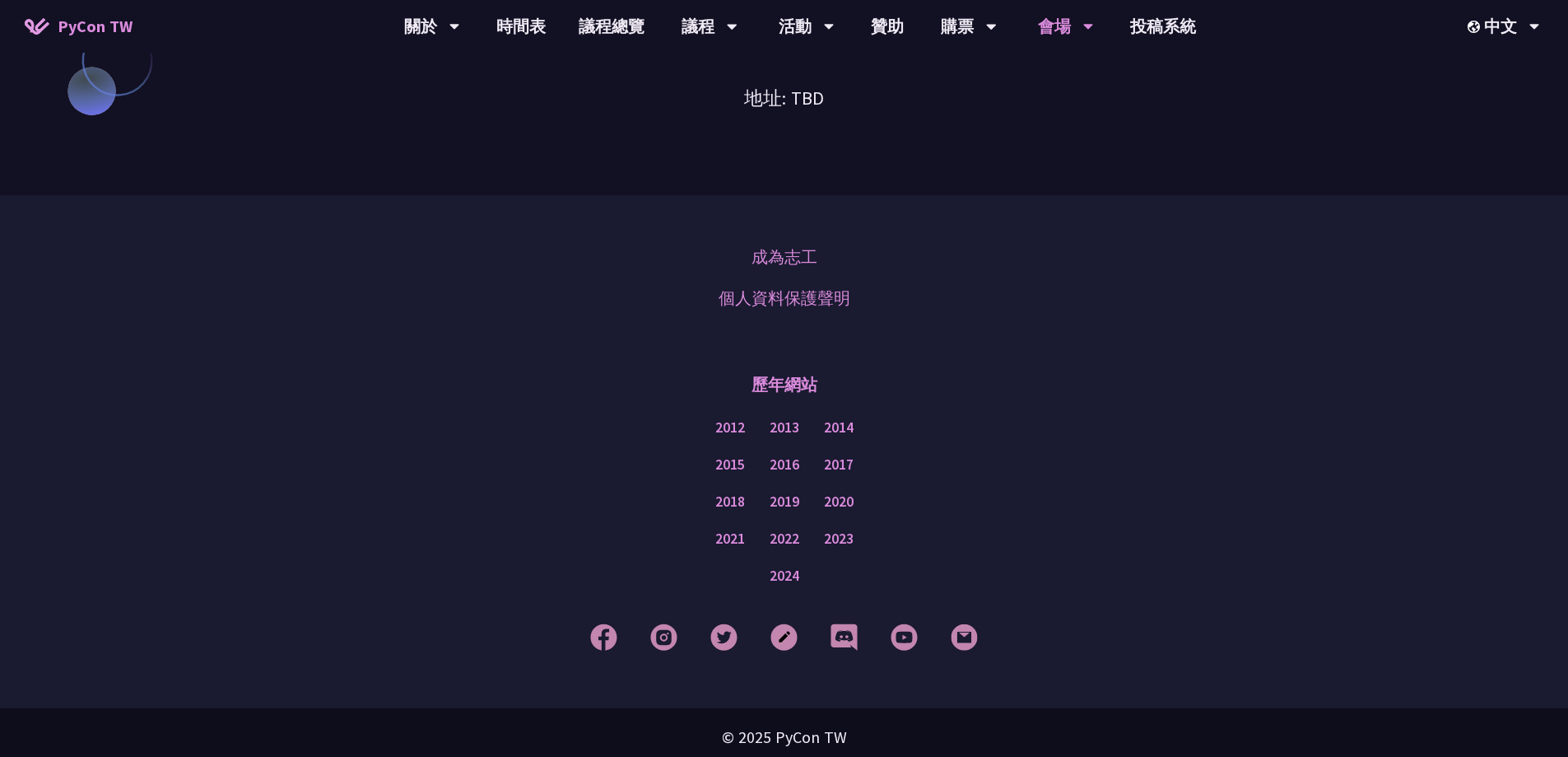
scroll to position [1493, 0]
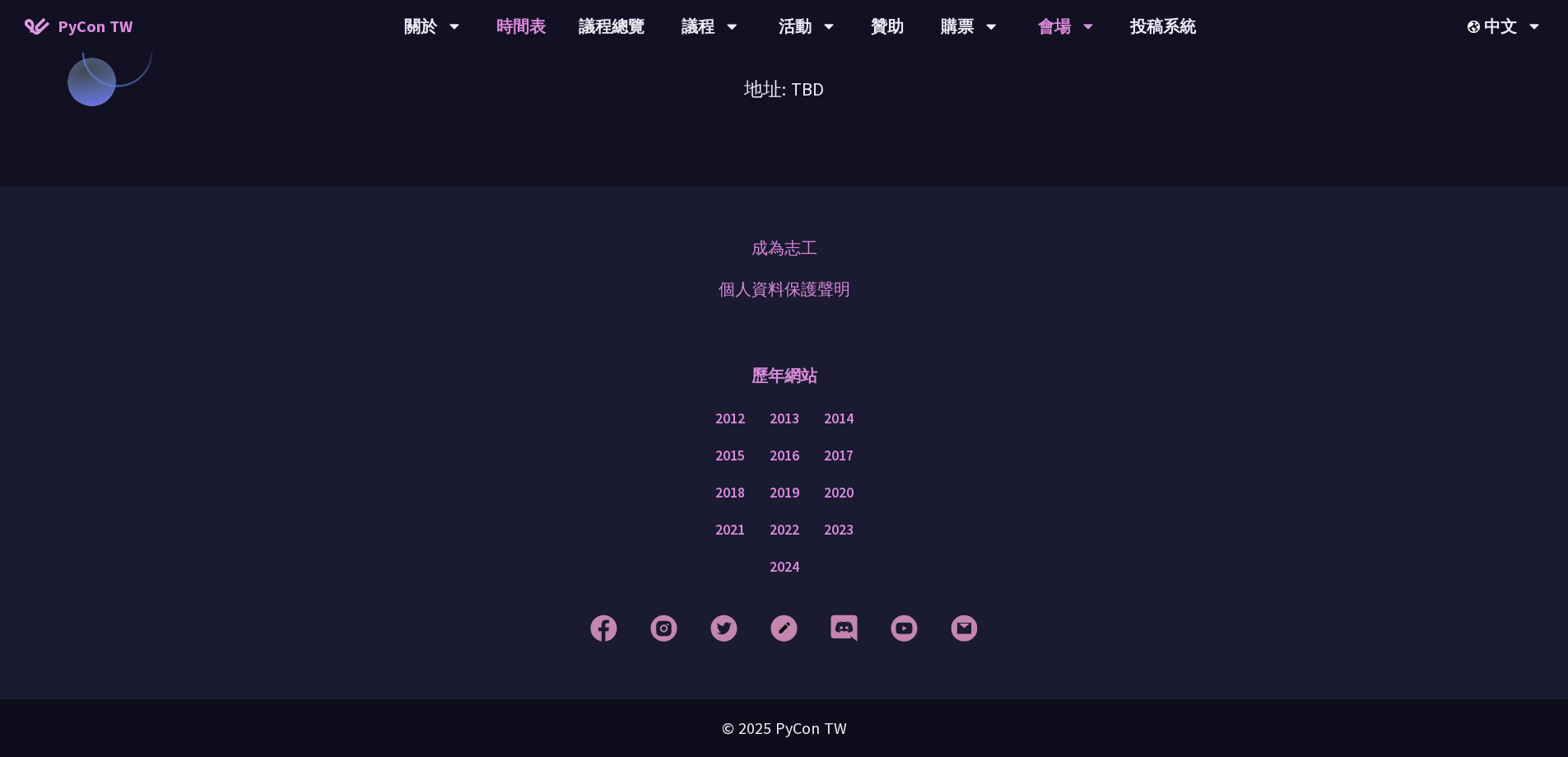
click at [521, 33] on link "時間表" at bounding box center [522, 26] width 83 height 53
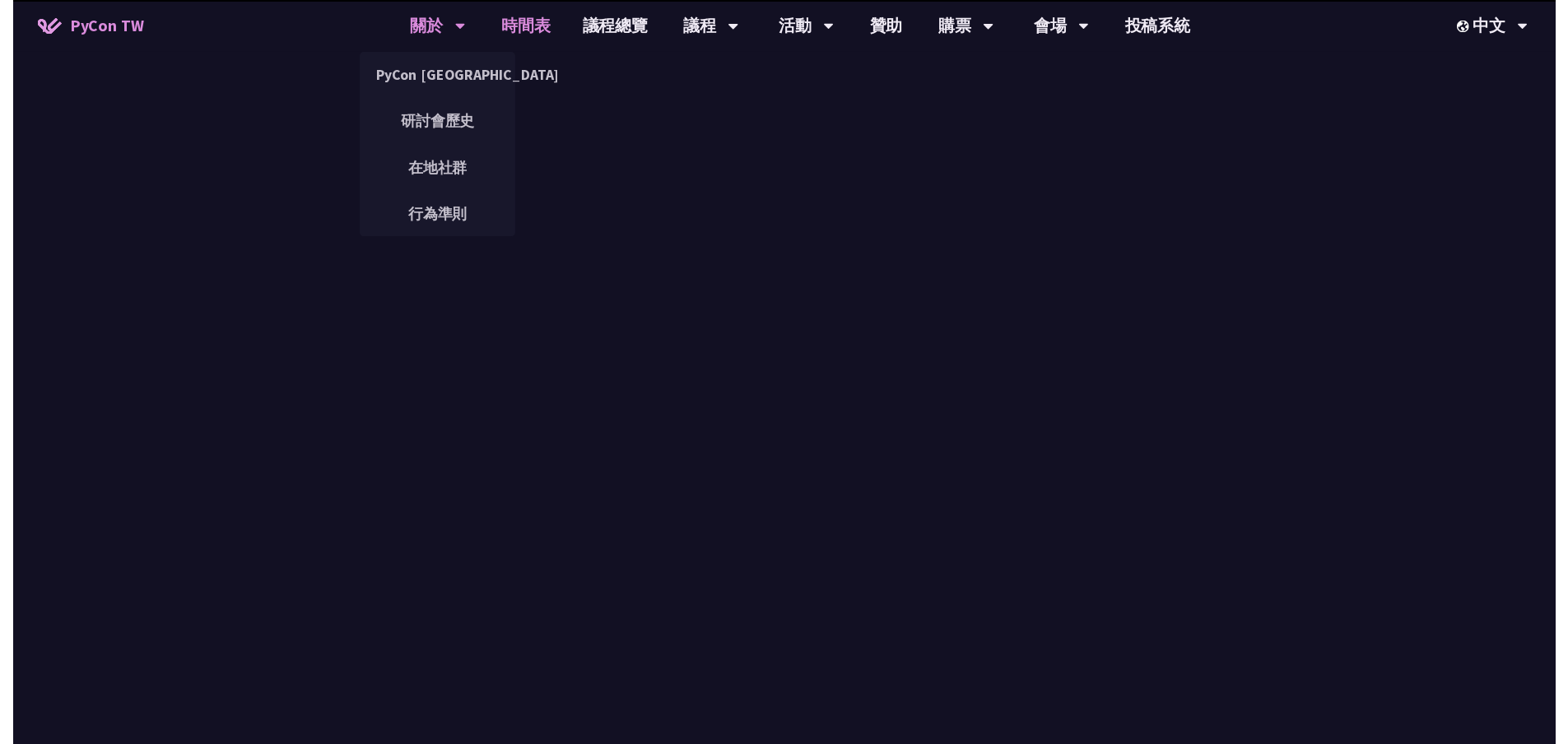
scroll to position [741, 0]
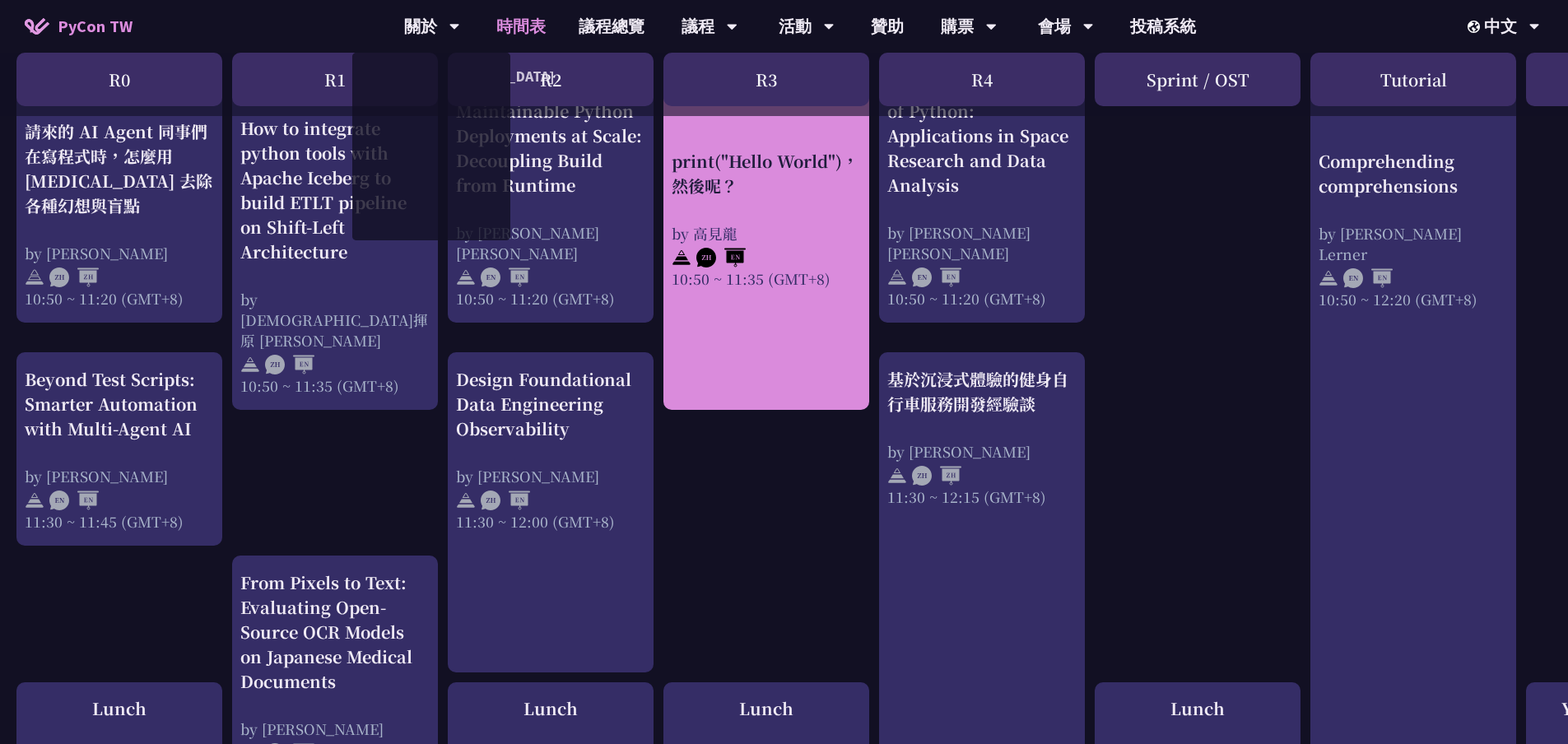
click at [753, 171] on div "print("Hello World")，然後呢？" at bounding box center [766, 172] width 190 height 49
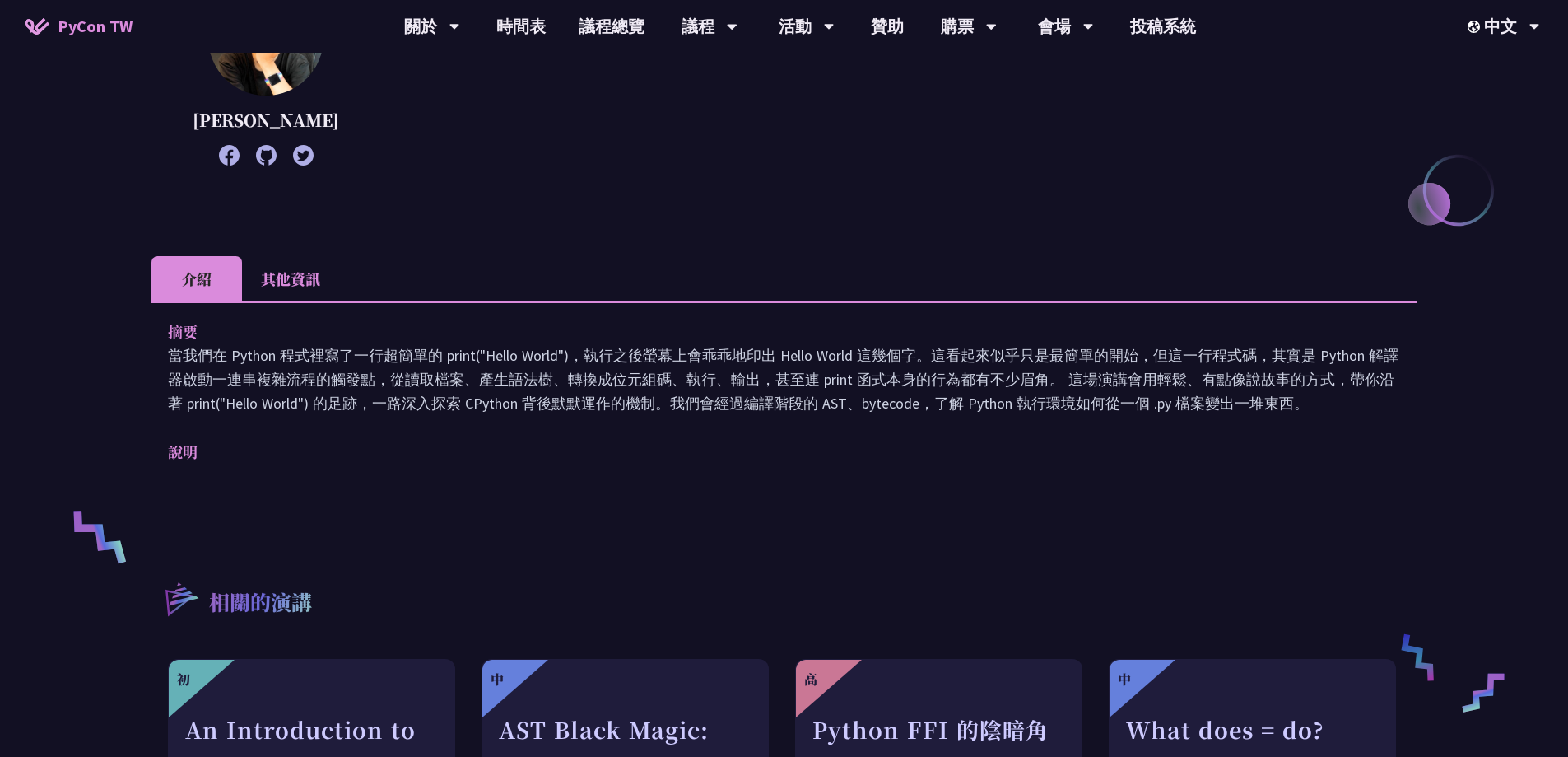
scroll to position [329, 0]
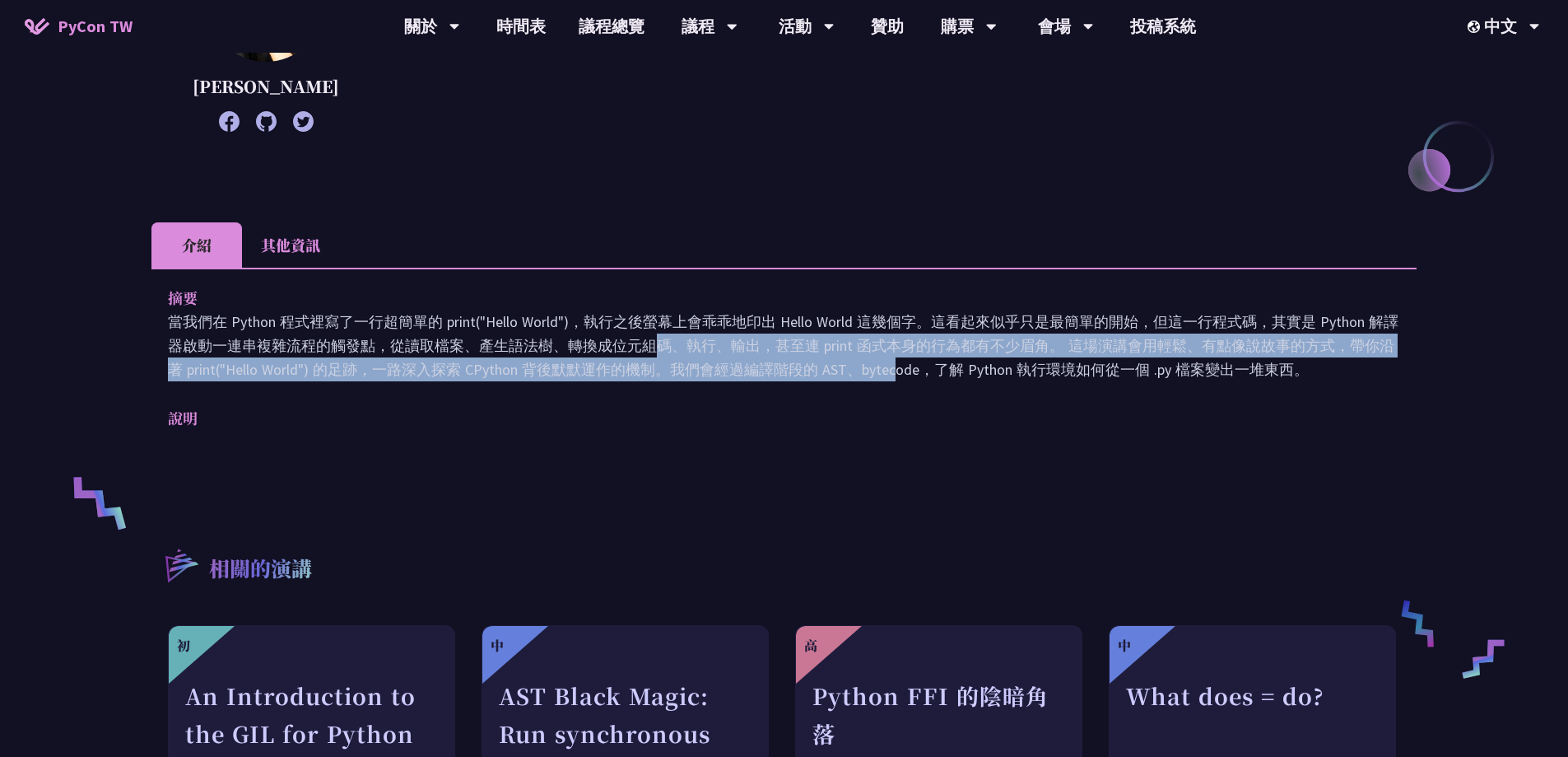
drag, startPoint x: 425, startPoint y: 336, endPoint x: 678, endPoint y: 366, distance: 254.8
click at [676, 366] on p "當我們在 Python 程式裡寫了一行超簡單的 print("Hello World")，執行之後螢幕上會乖乖地印出 Hello World 這幾個字。這看起…" at bounding box center [784, 345] width 1233 height 72
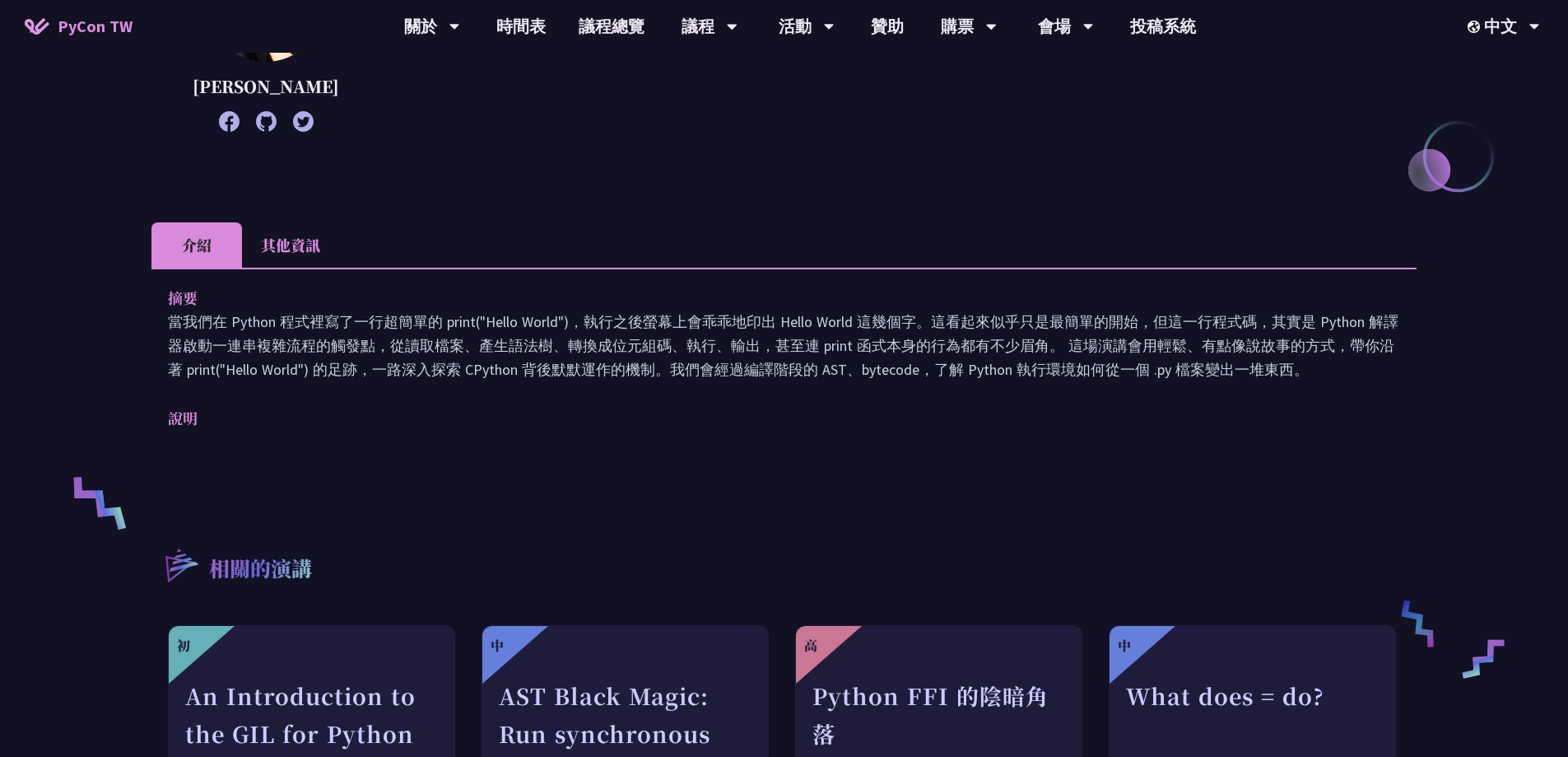
click at [688, 372] on p "當我們在 Python 程式裡寫了一行超簡單的 print("Hello World")，執行之後螢幕上會乖乖地印出 Hello World 這幾個字。這看起…" at bounding box center [784, 345] width 1233 height 72
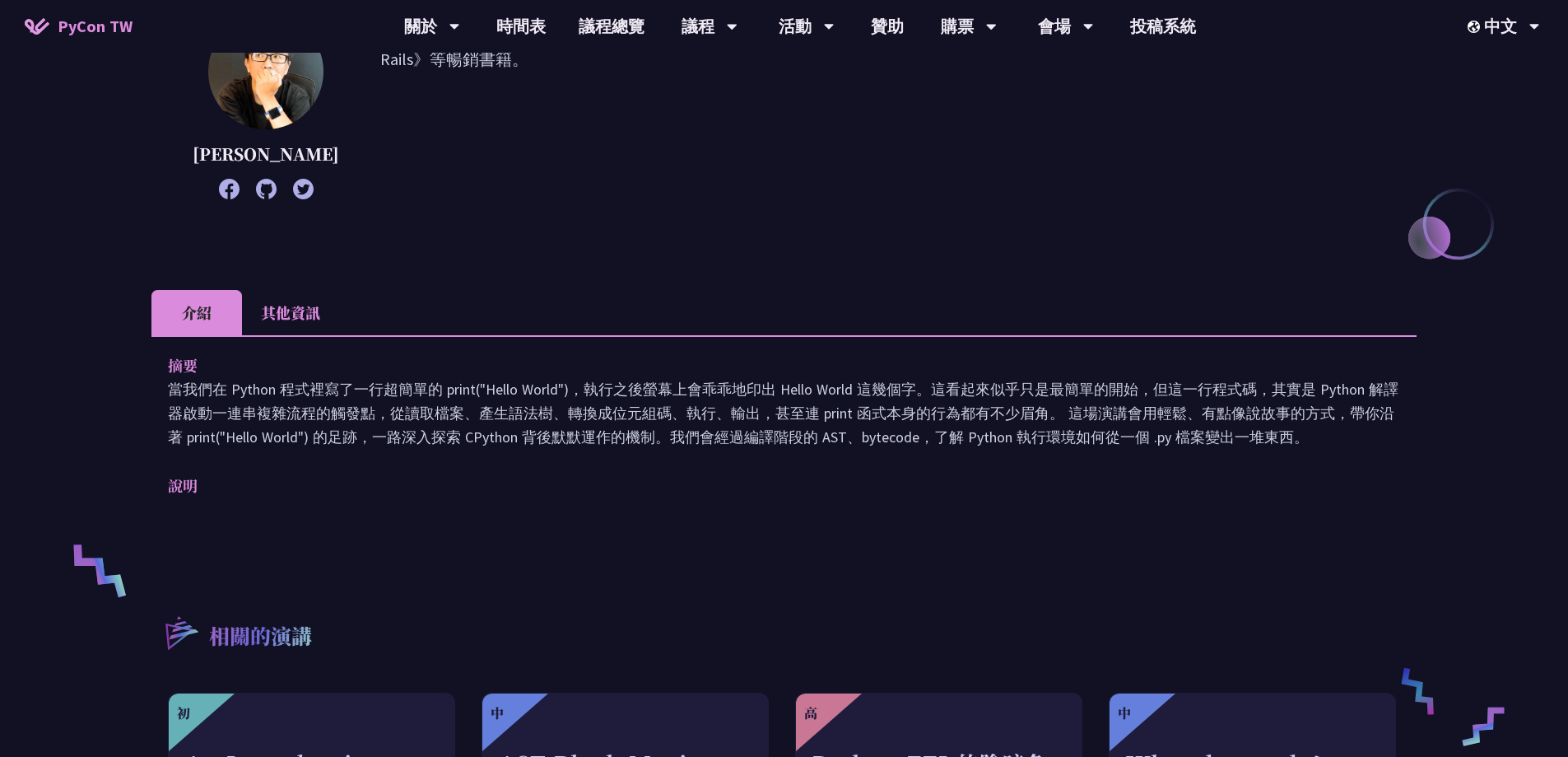
scroll to position [0, 0]
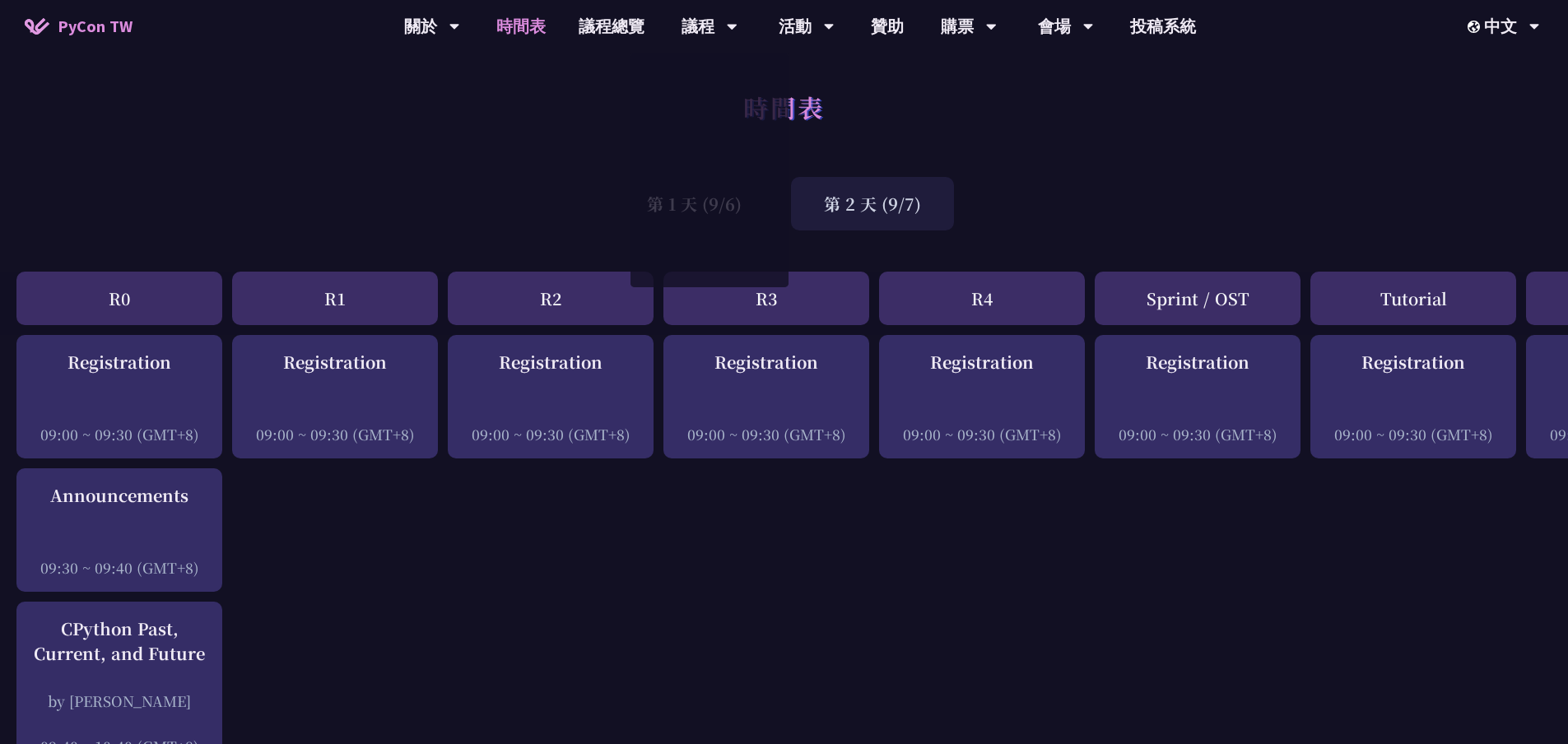
click at [851, 193] on div "第 2 天 (9/7)" at bounding box center [872, 203] width 163 height 53
click at [859, 212] on div "第 2 天 (9/7)" at bounding box center [872, 203] width 163 height 53
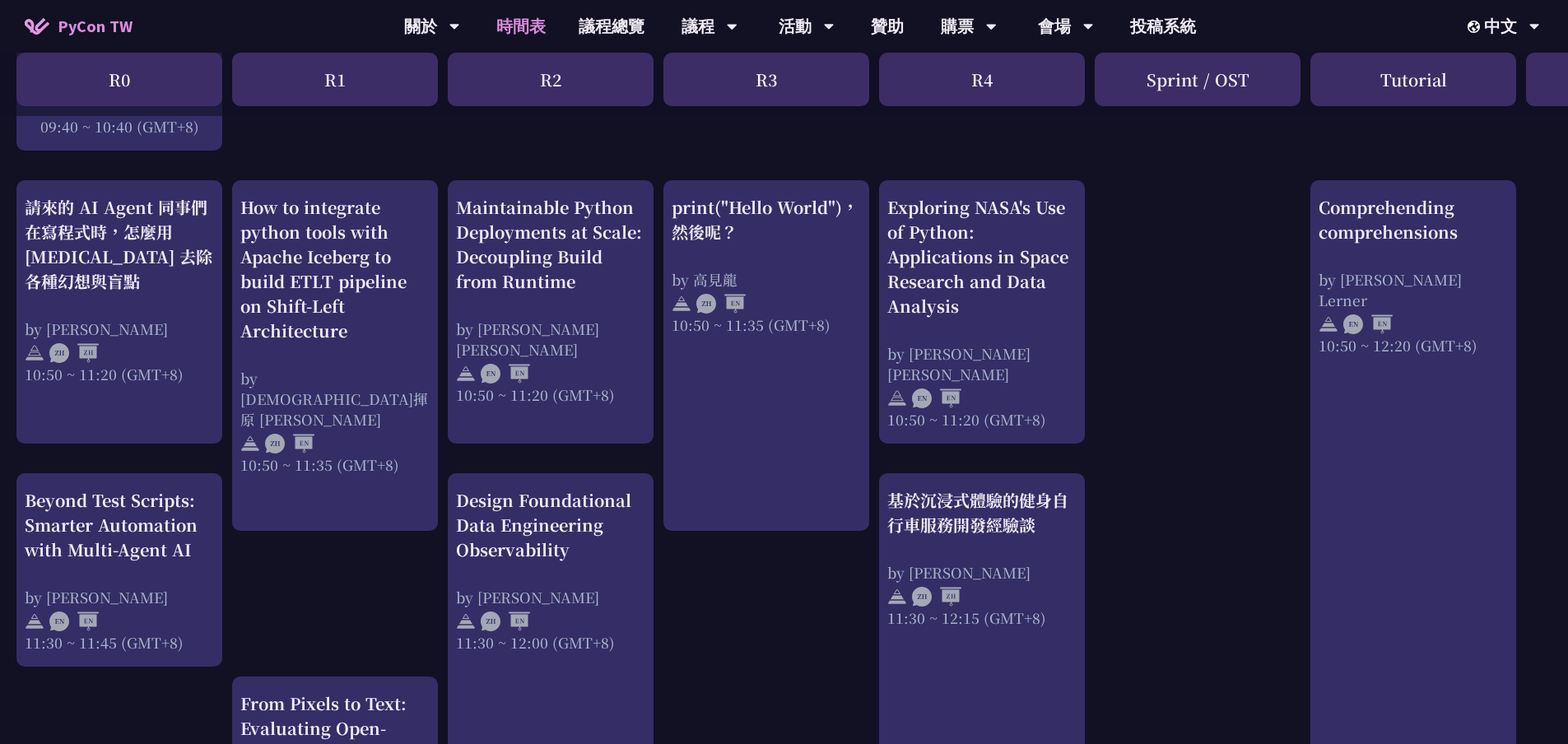
scroll to position [659, 0]
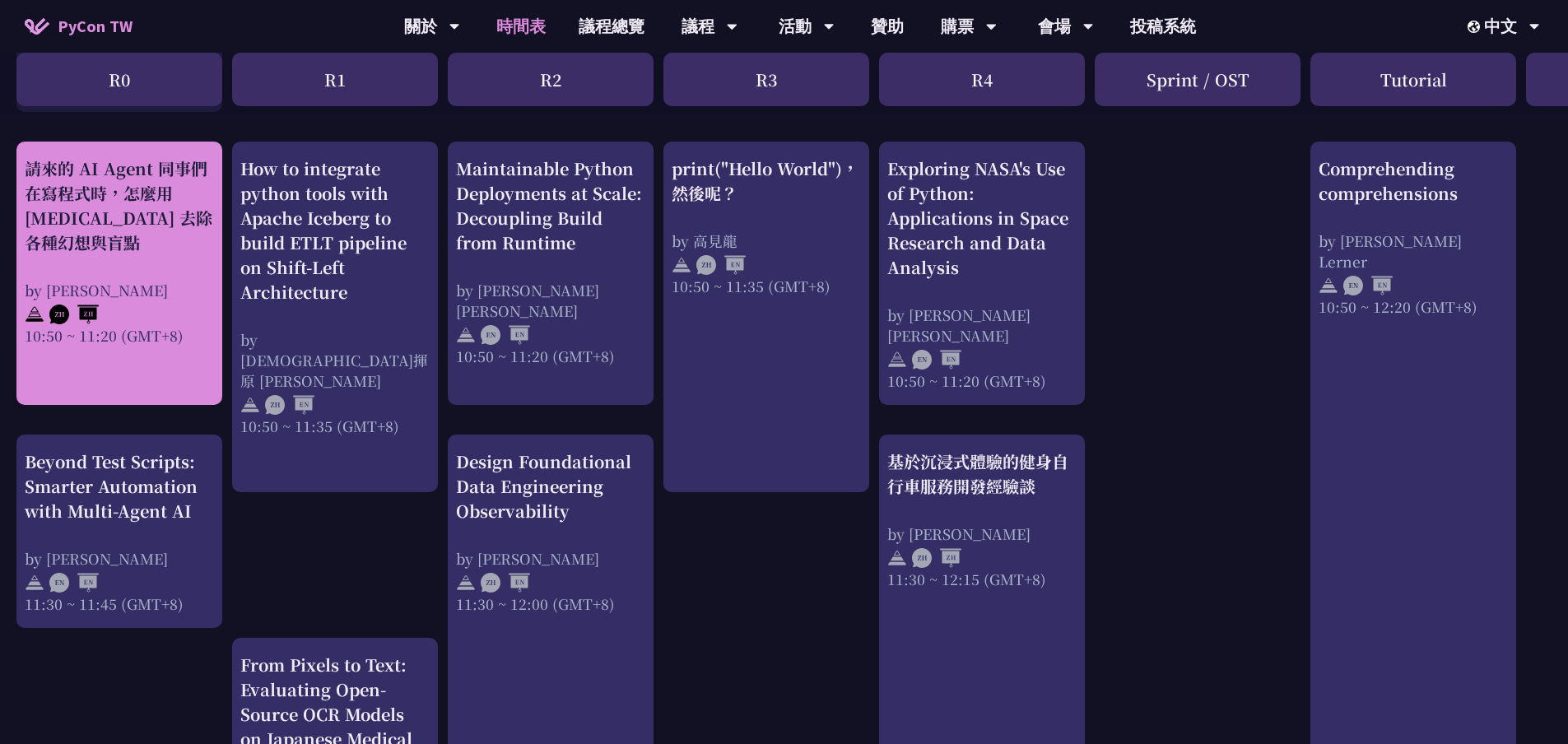
click at [89, 201] on div "請來的 AI Agent 同事們在寫程式時，怎麼用 [MEDICAL_DATA] 去除各種幻想與盲點" at bounding box center [120, 205] width 190 height 99
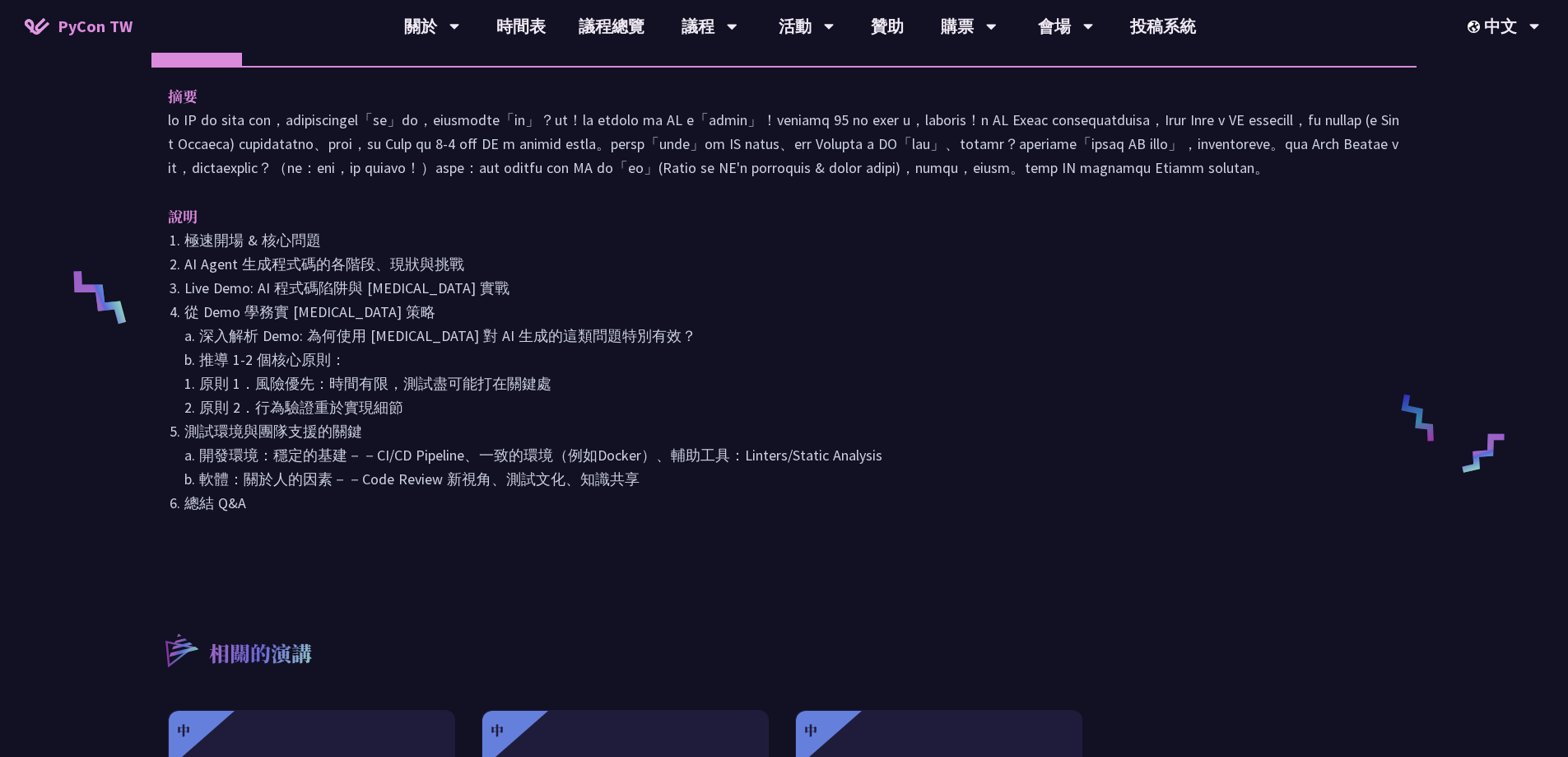
scroll to position [577, 0]
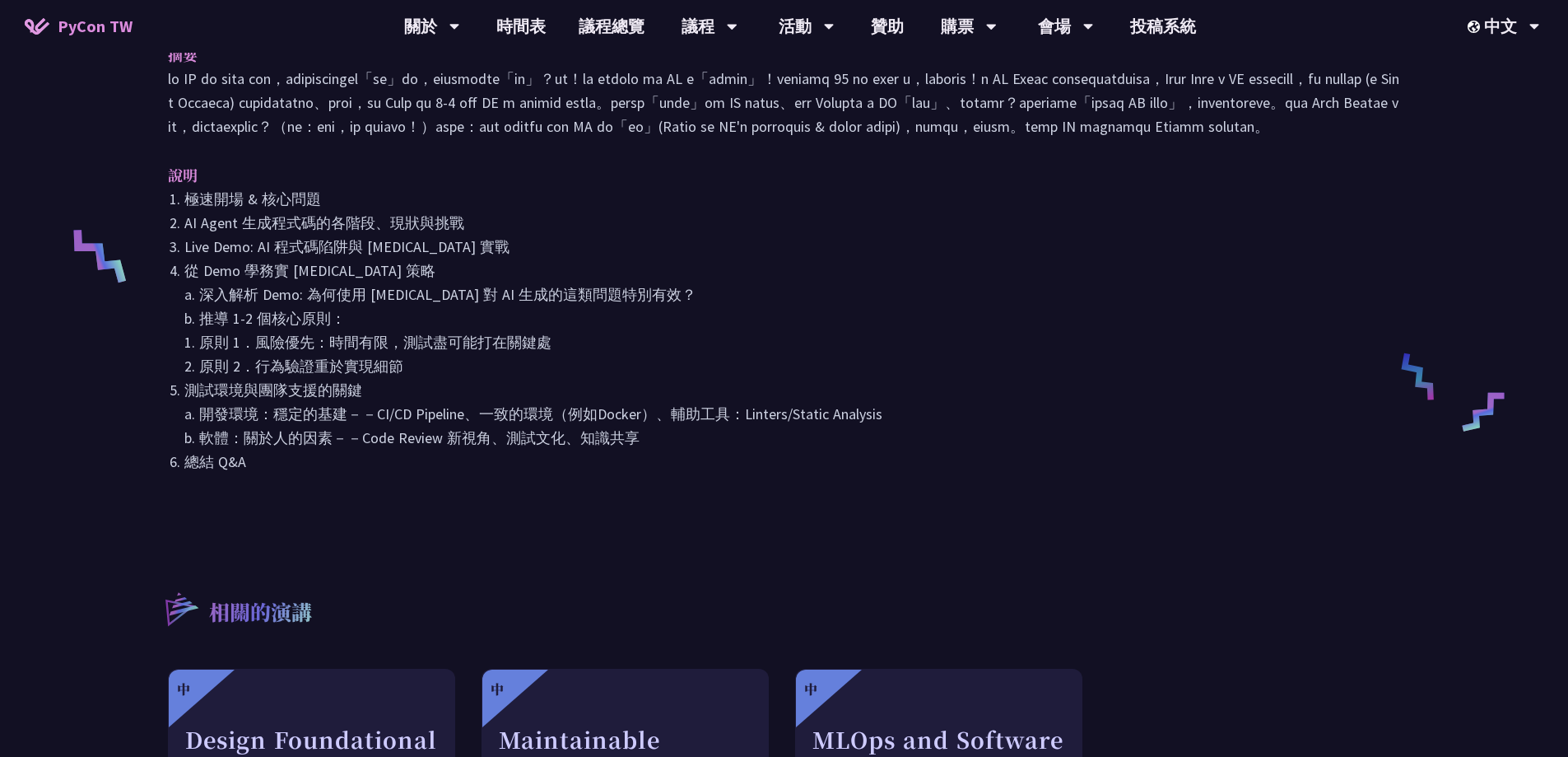
drag, startPoint x: 179, startPoint y: 241, endPoint x: 494, endPoint y: 378, distance: 343.5
click at [487, 377] on ol "極速開場 & 核心問題 AI Agent 生成程式碼的各階段、現狀與挑戰 Live Demo: AI 程式碼陷阱與 [MEDICAL_DATA] 實戰 從 D…" at bounding box center [784, 330] width 1233 height 286
click at [484, 378] on li "從 Demo 學務實 [MEDICAL_DATA] 策略 a. 深入解析 Demo: 為何使用 [MEDICAL_DATA] 對 AI 生成的這類問題特別有效…" at bounding box center [792, 318] width 1216 height 119
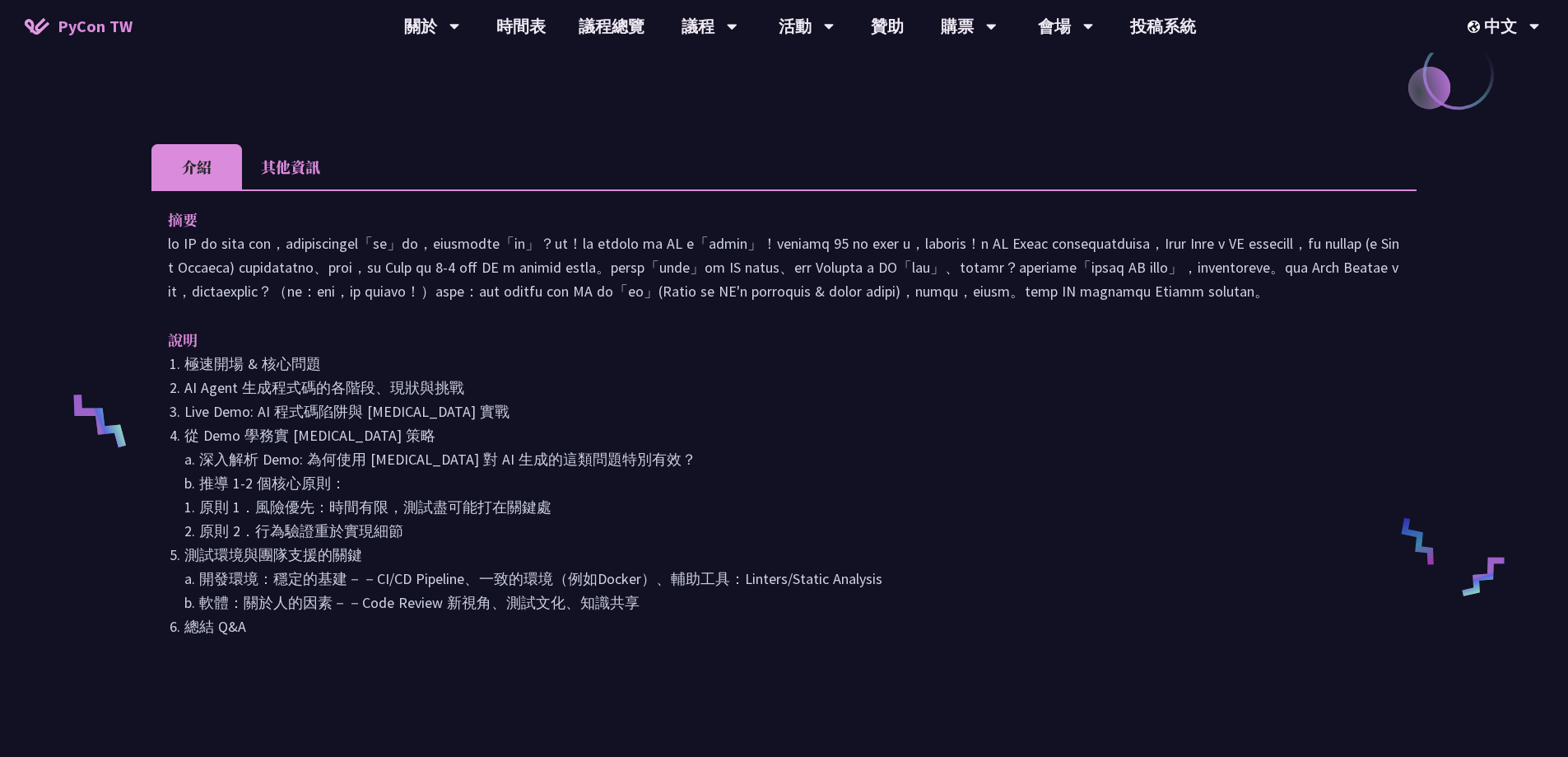
scroll to position [0, 0]
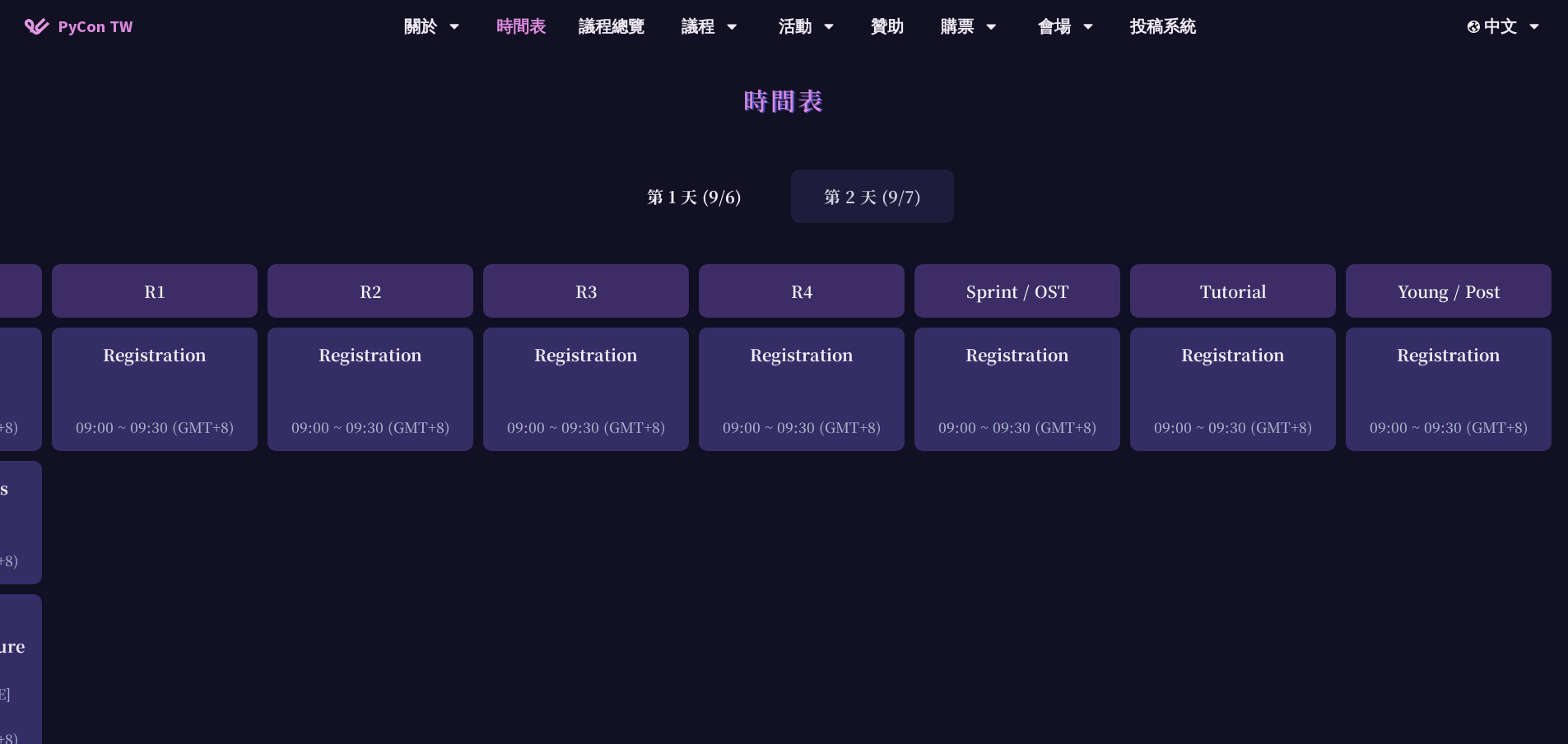
scroll to position [0, 180]
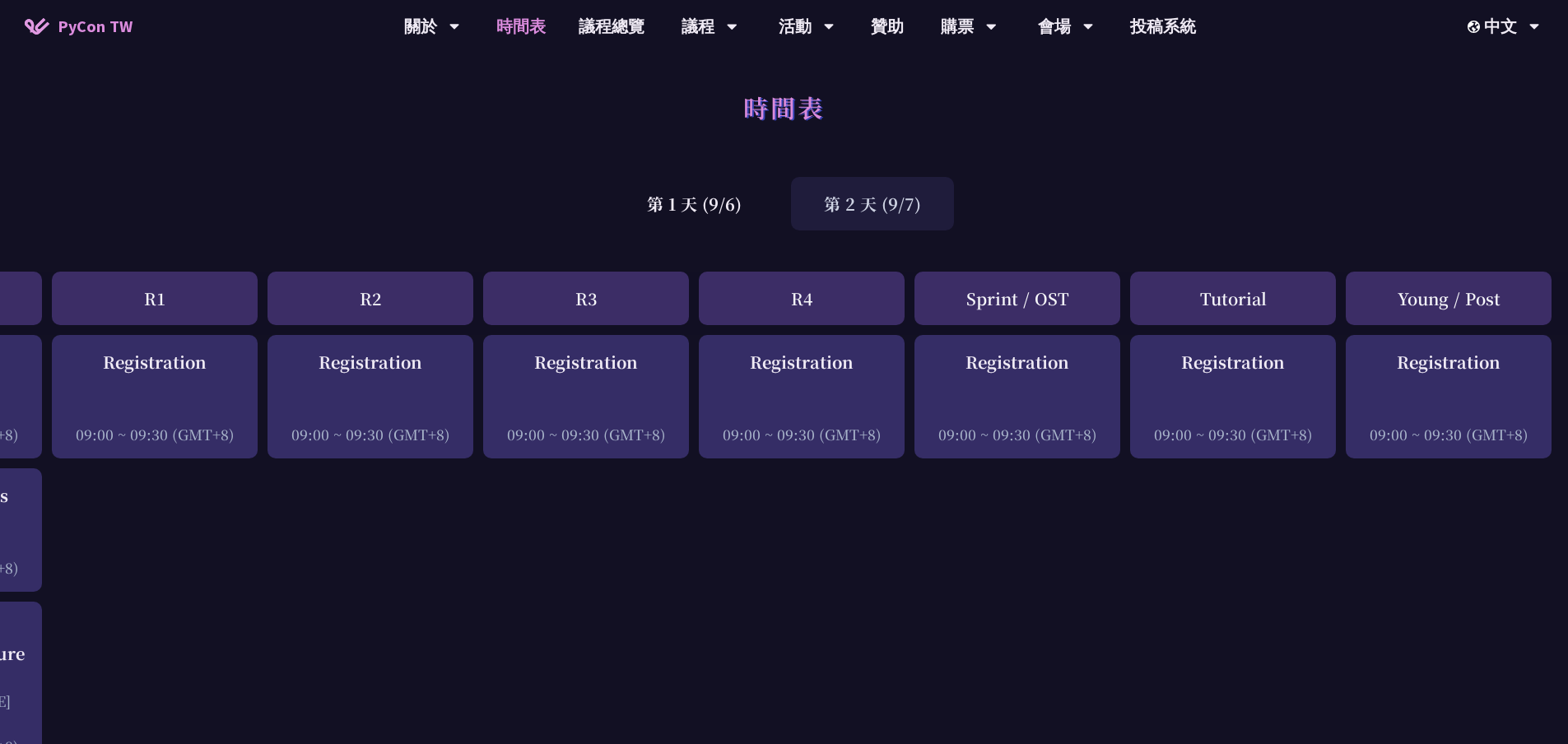
click at [872, 217] on div "第 2 天 (9/7)" at bounding box center [872, 203] width 163 height 53
click at [703, 211] on div "第 1 天 (9/6)" at bounding box center [694, 203] width 160 height 53
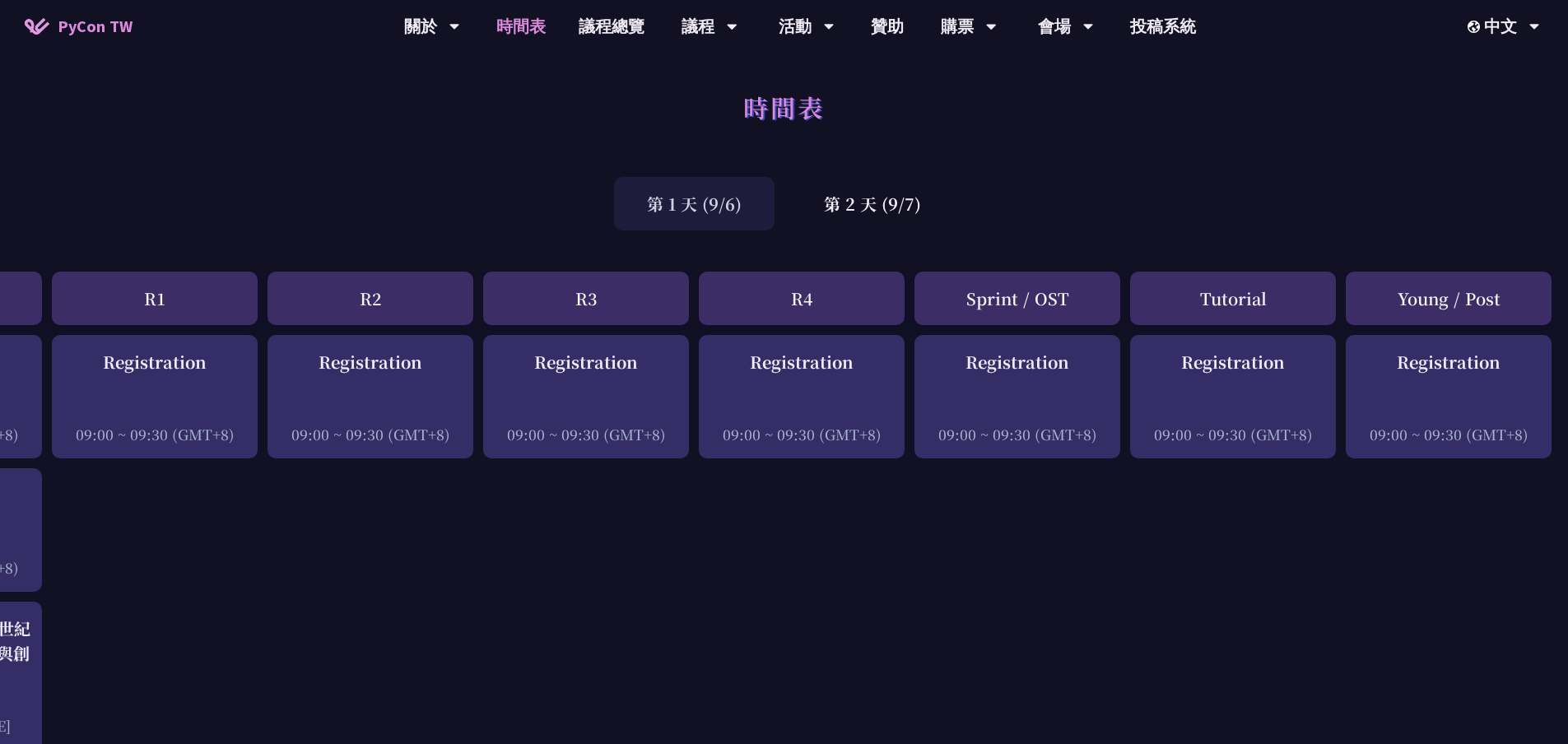
click at [702, 215] on div "第 1 天 (9/6)" at bounding box center [694, 203] width 160 height 53
click at [609, 18] on link "議程總覽" at bounding box center [611, 26] width 99 height 53
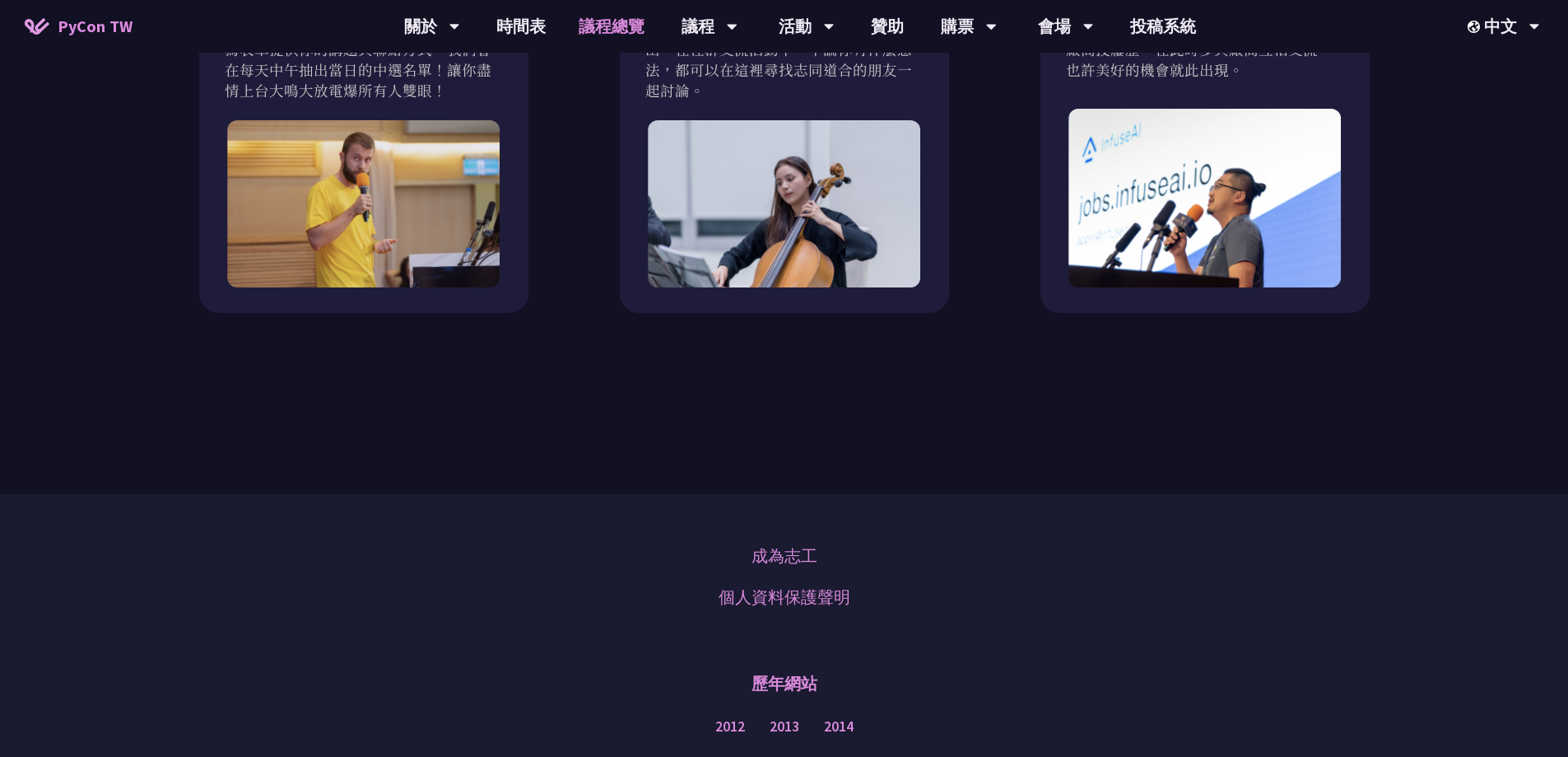
scroll to position [1551, 0]
